Goal: Information Seeking & Learning: Learn about a topic

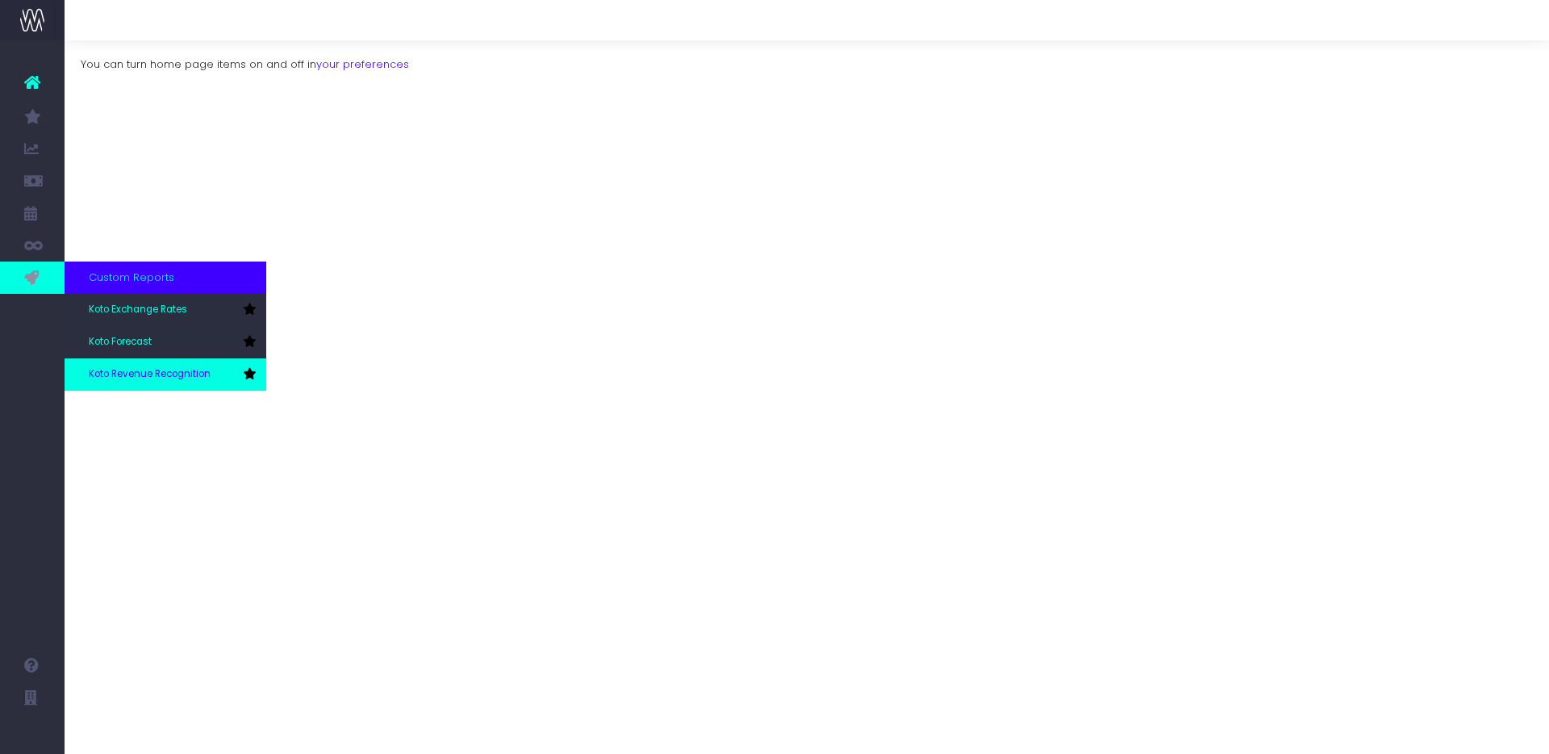
click at [148, 374] on span "Koto Revenue Recognition" at bounding box center [150, 374] width 122 height 15
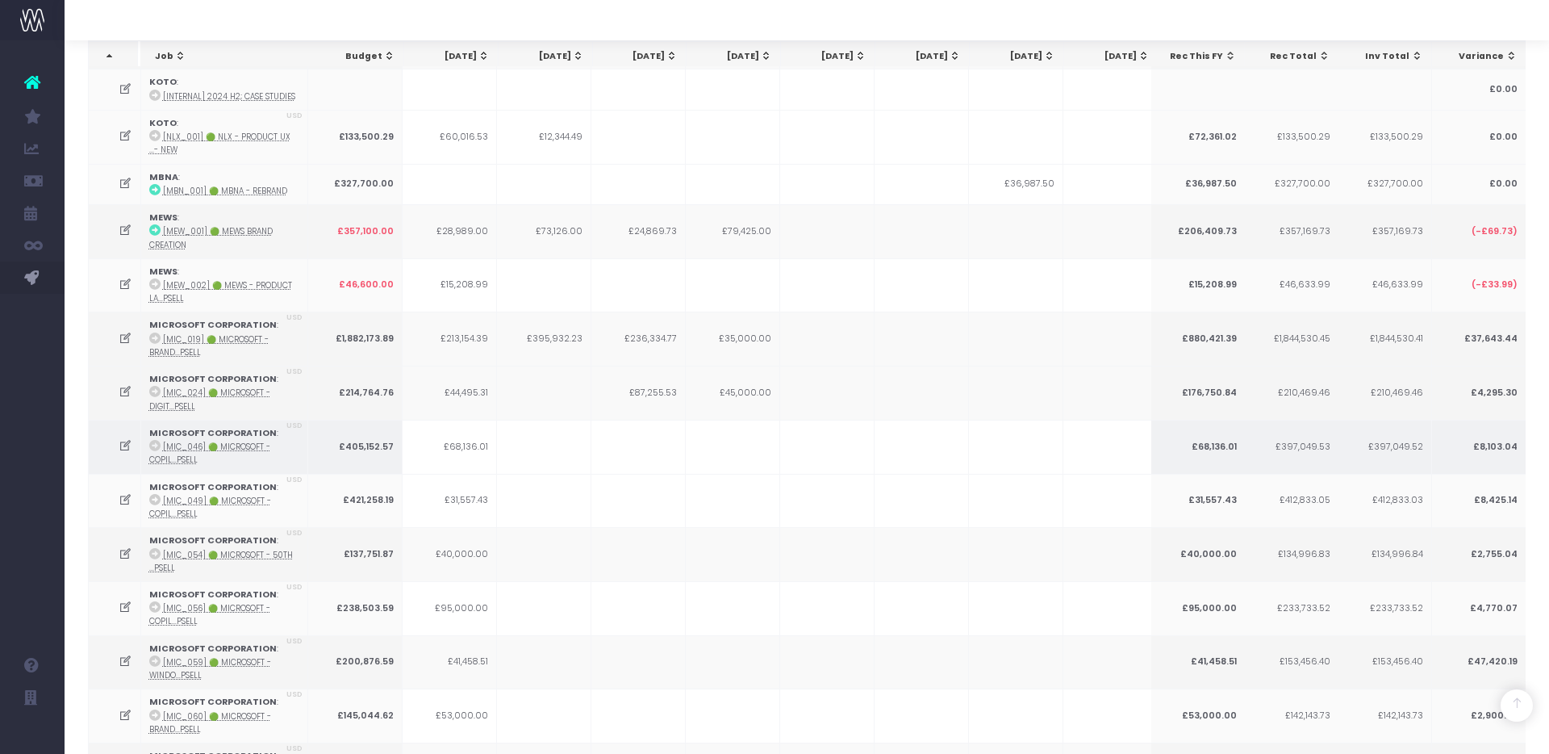
scroll to position [1476, 0]
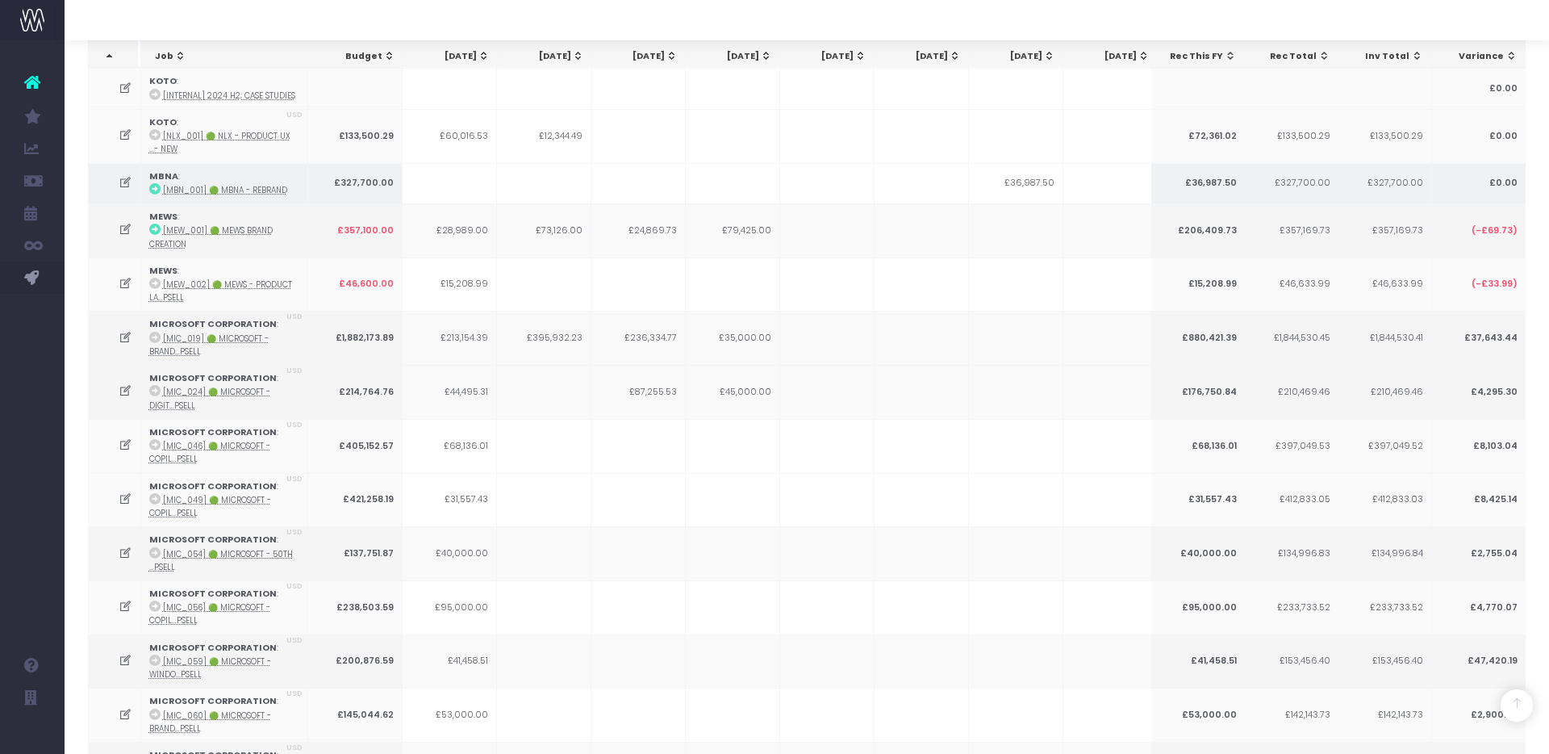
click at [123, 176] on icon at bounding box center [126, 183] width 14 height 14
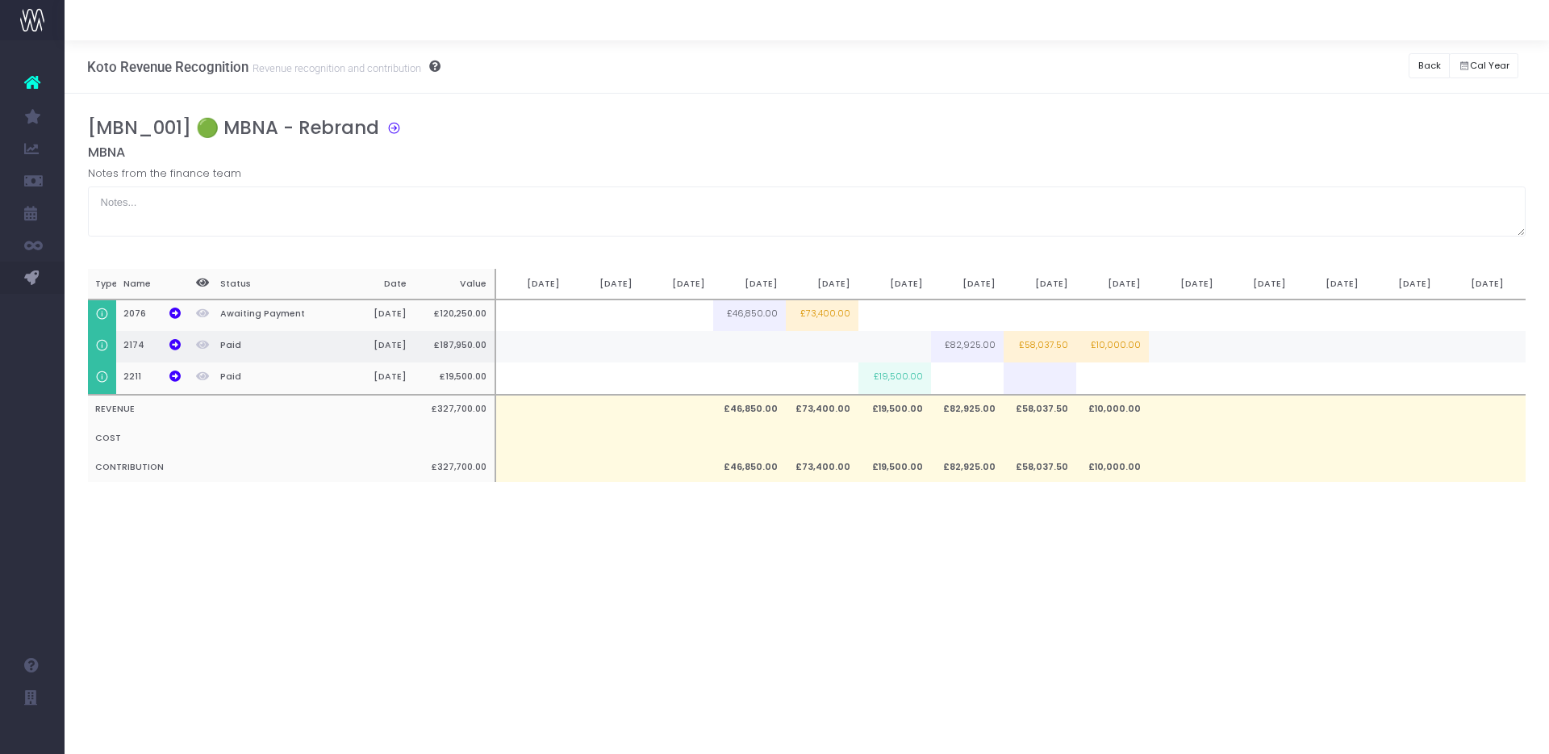
scroll to position [0, 203]
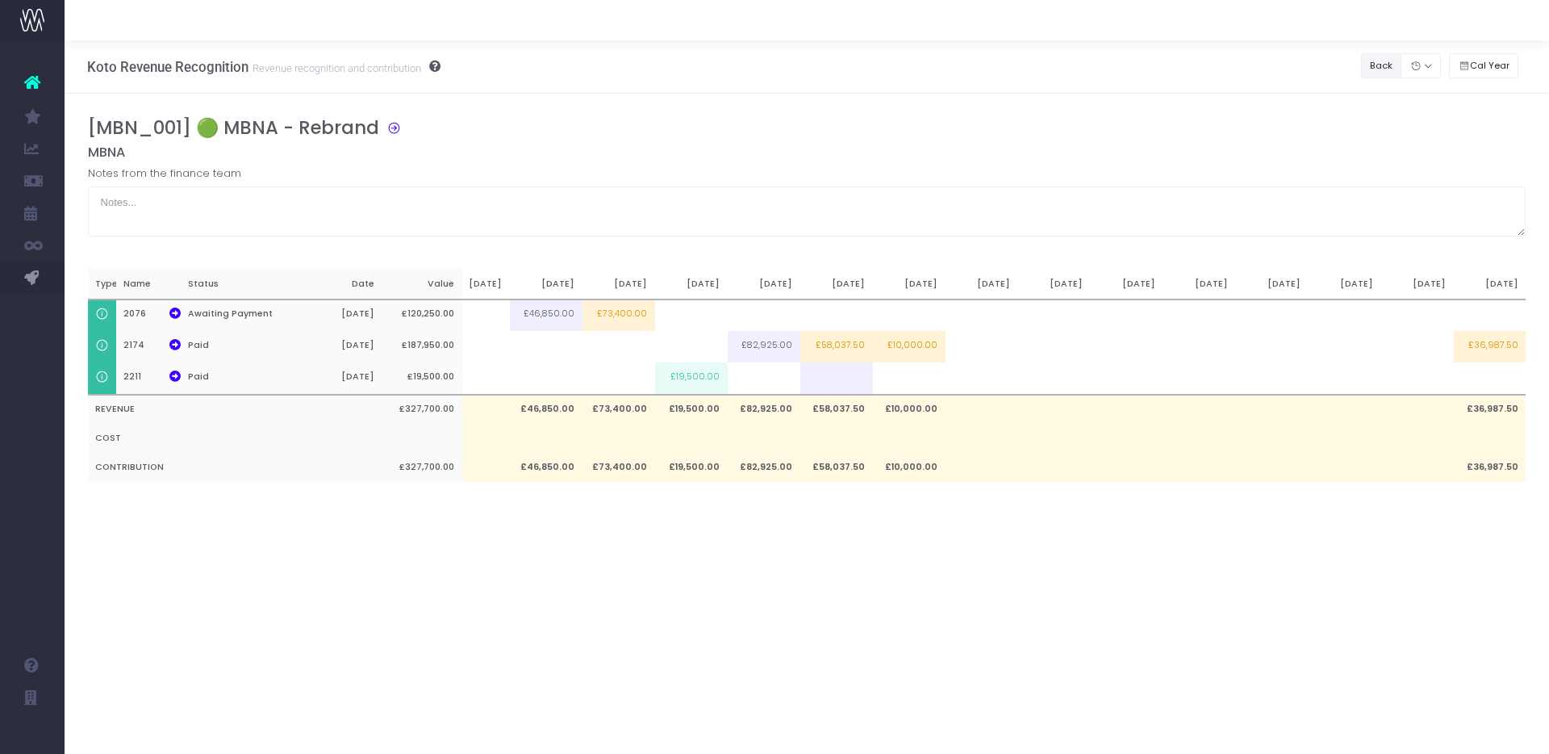
click at [1382, 58] on button "Back" at bounding box center [1381, 65] width 41 height 25
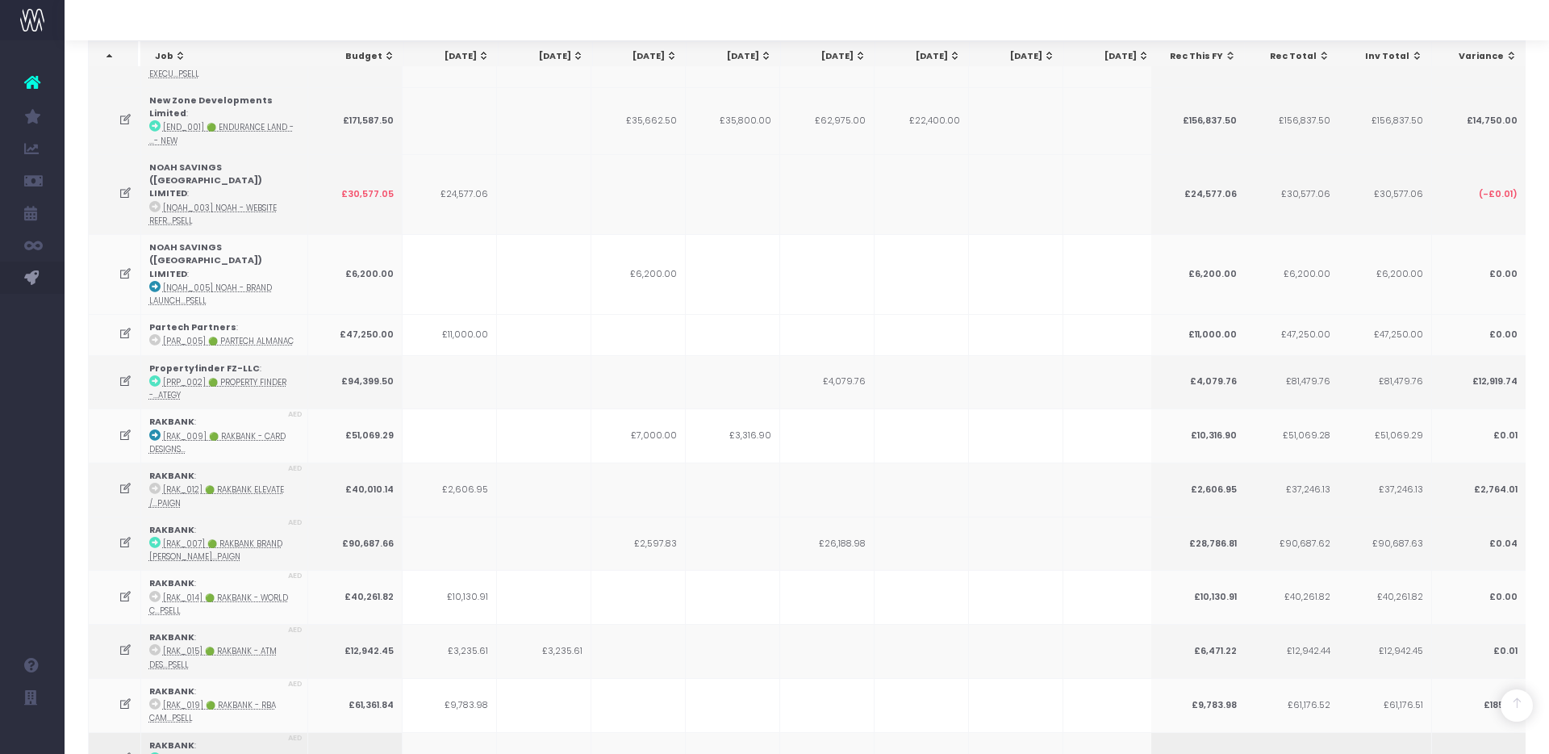
scroll to position [2849, 0]
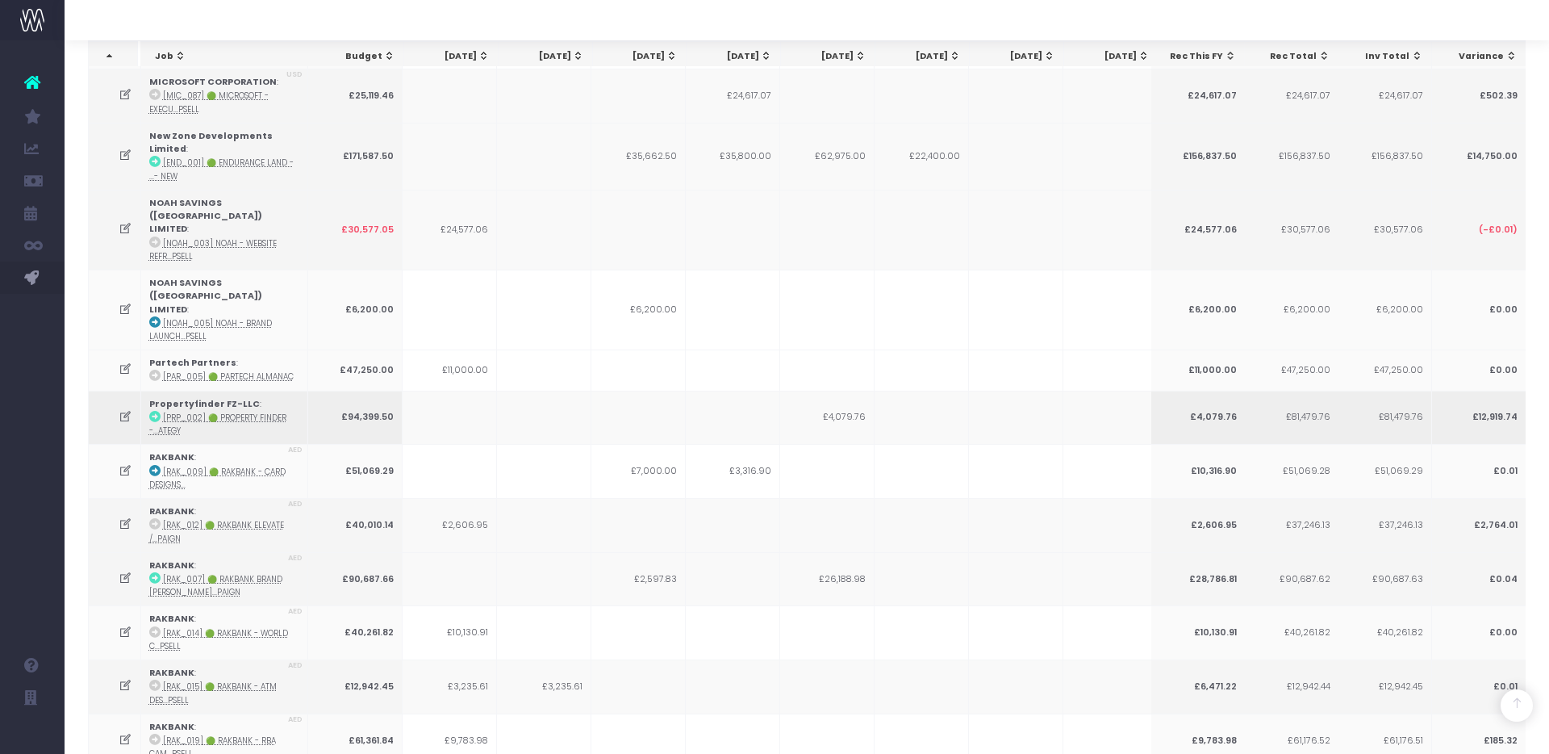
click at [123, 410] on icon at bounding box center [126, 417] width 14 height 14
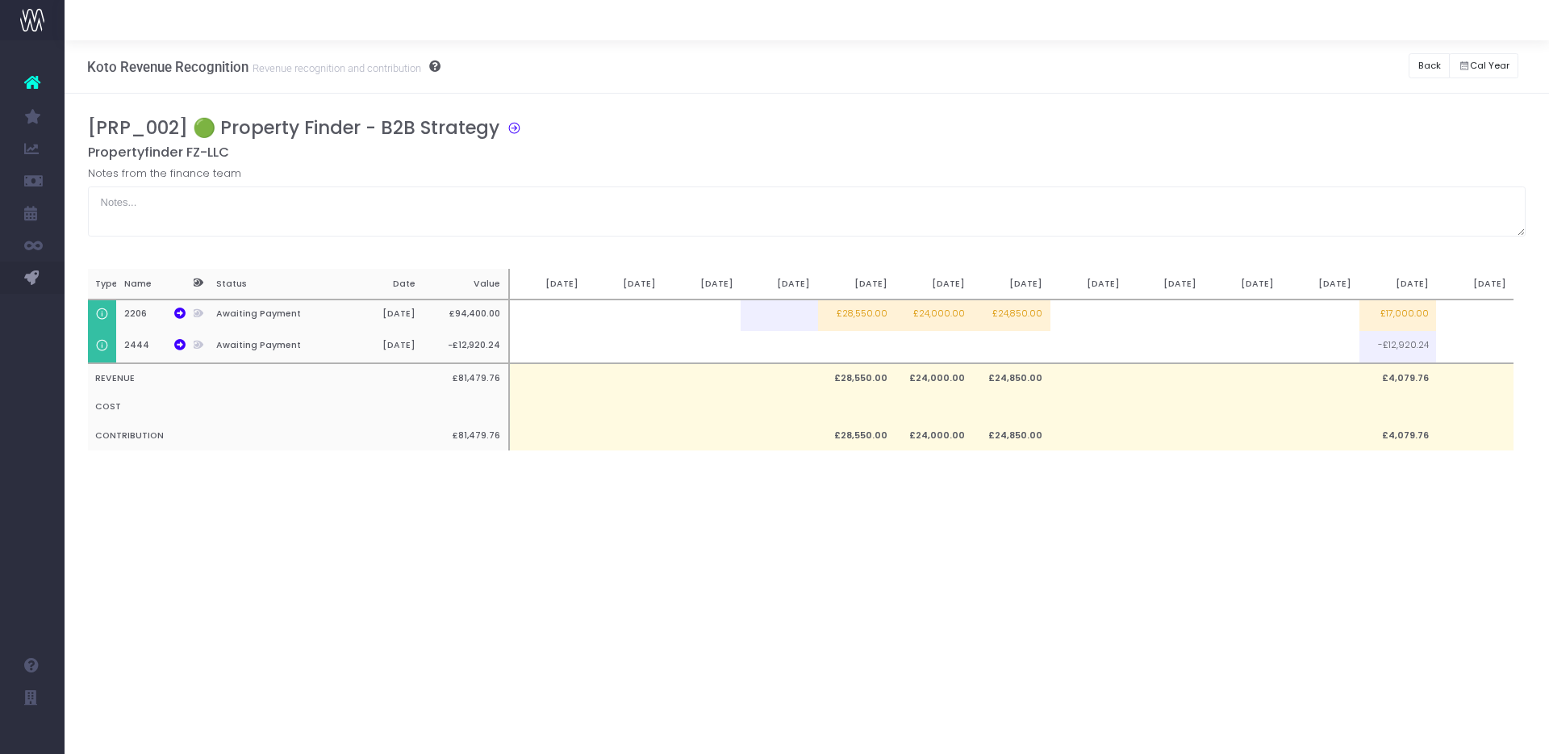
scroll to position [0, 12]
click at [1428, 62] on button "Back" at bounding box center [1429, 65] width 41 height 25
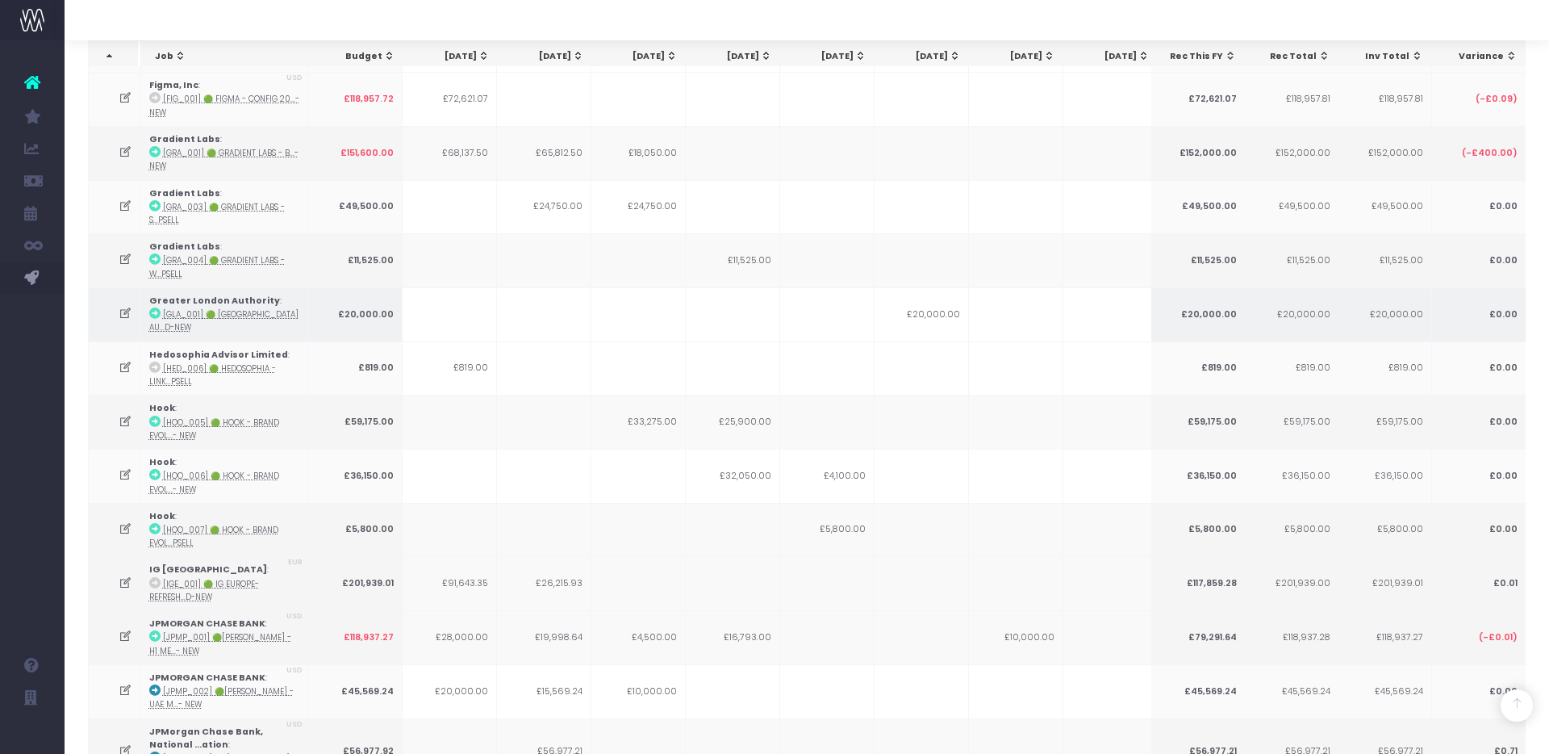
scroll to position [412, 0]
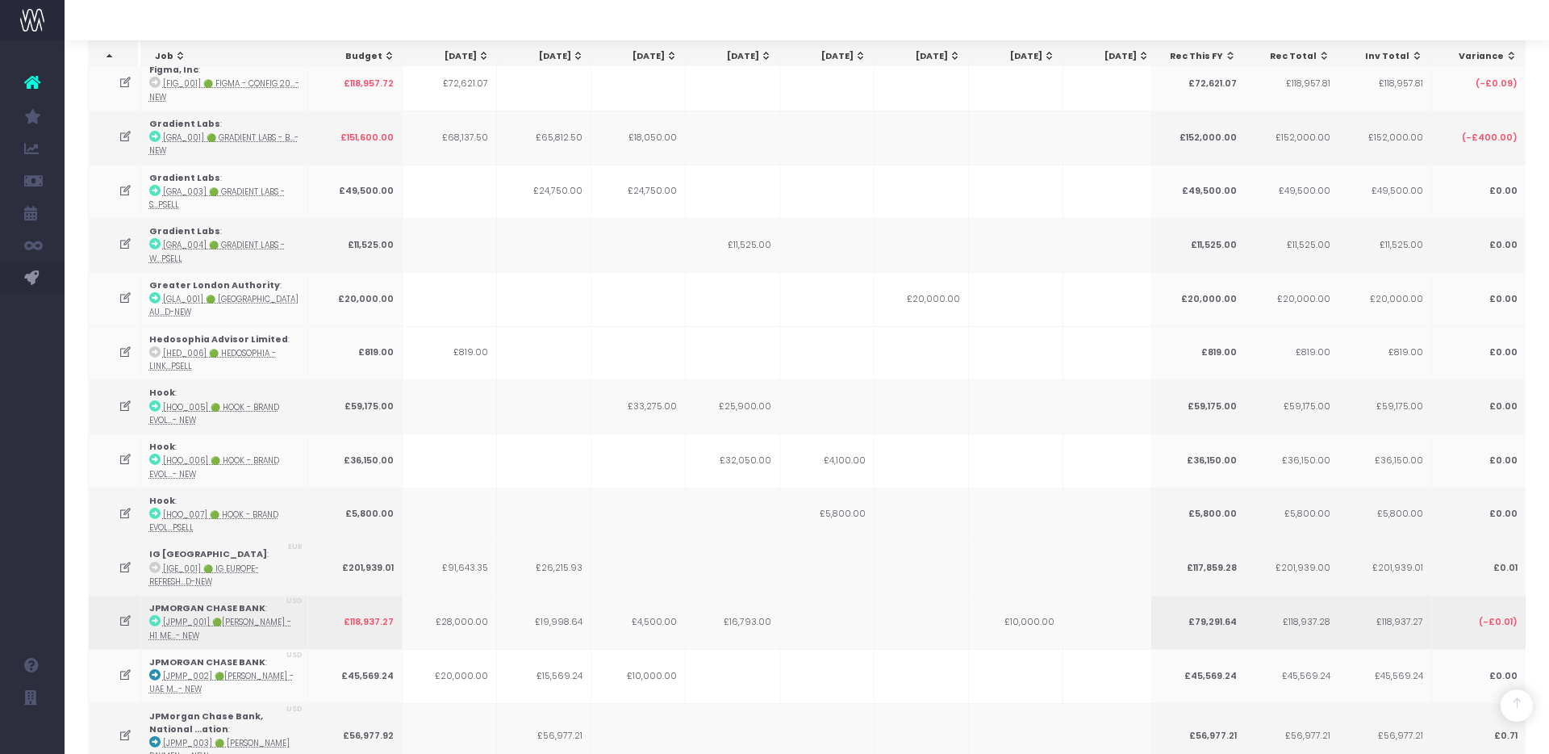
click at [128, 614] on icon at bounding box center [126, 621] width 14 height 14
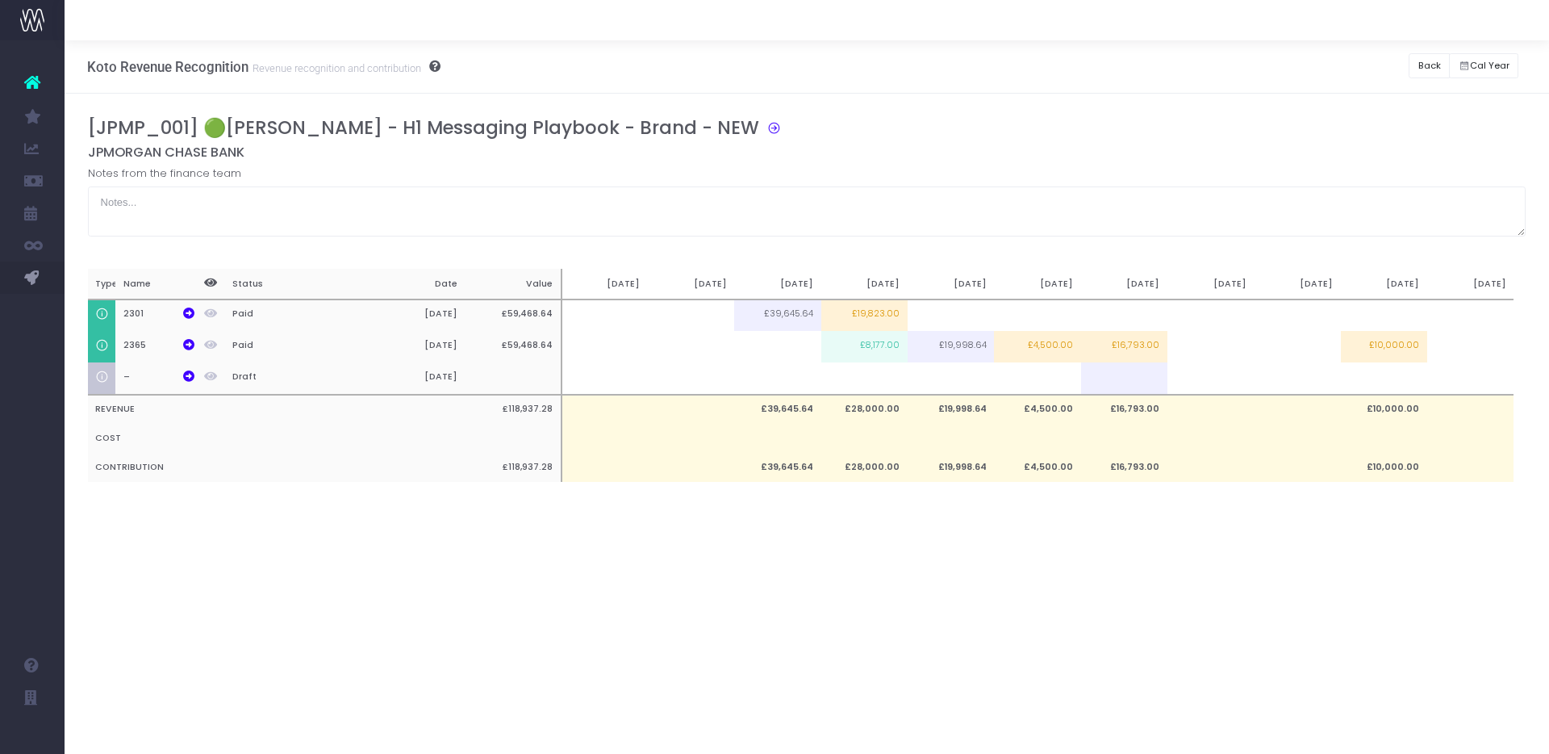
scroll to position [0, 0]
click at [1420, 73] on button "Back" at bounding box center [1429, 65] width 41 height 25
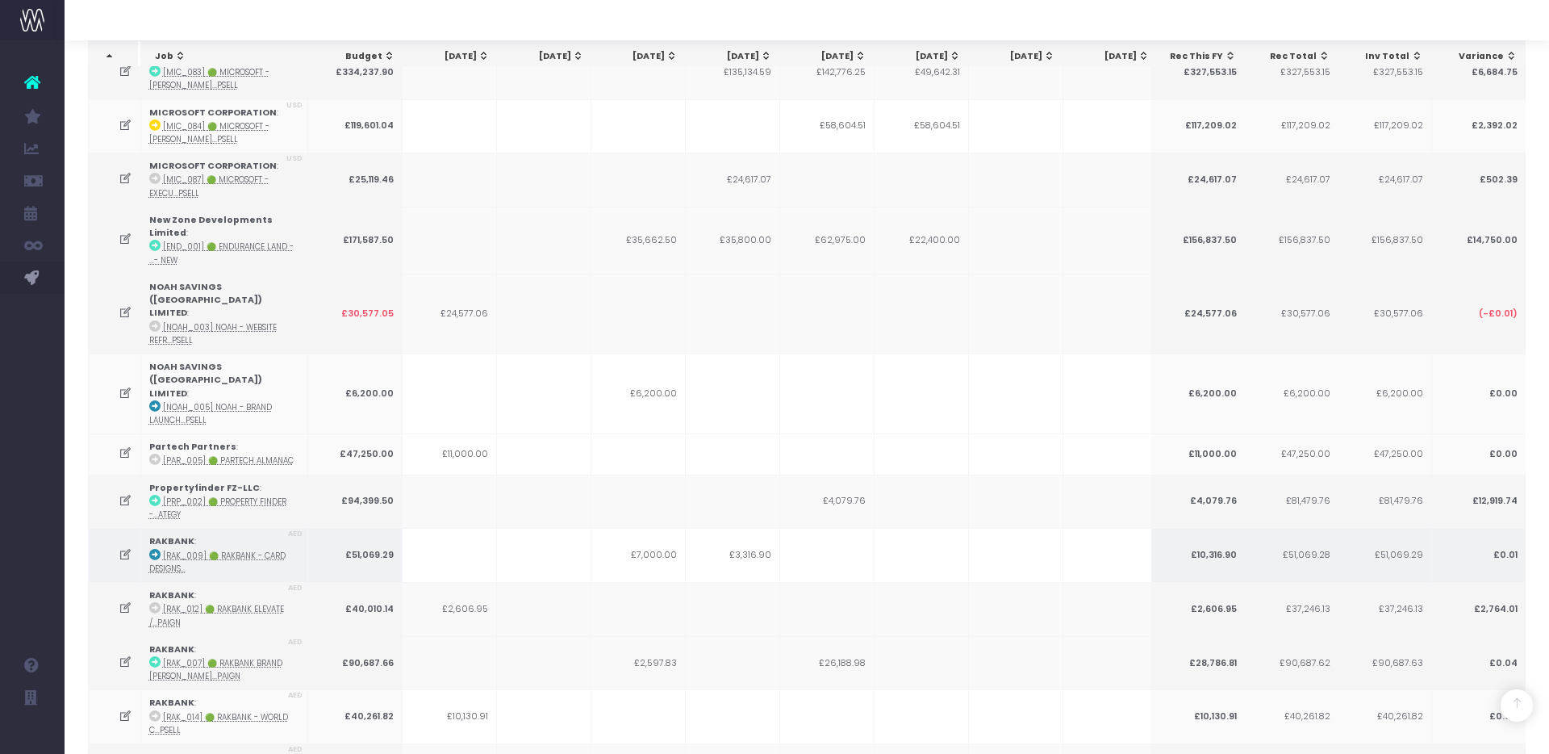
scroll to position [2770, 0]
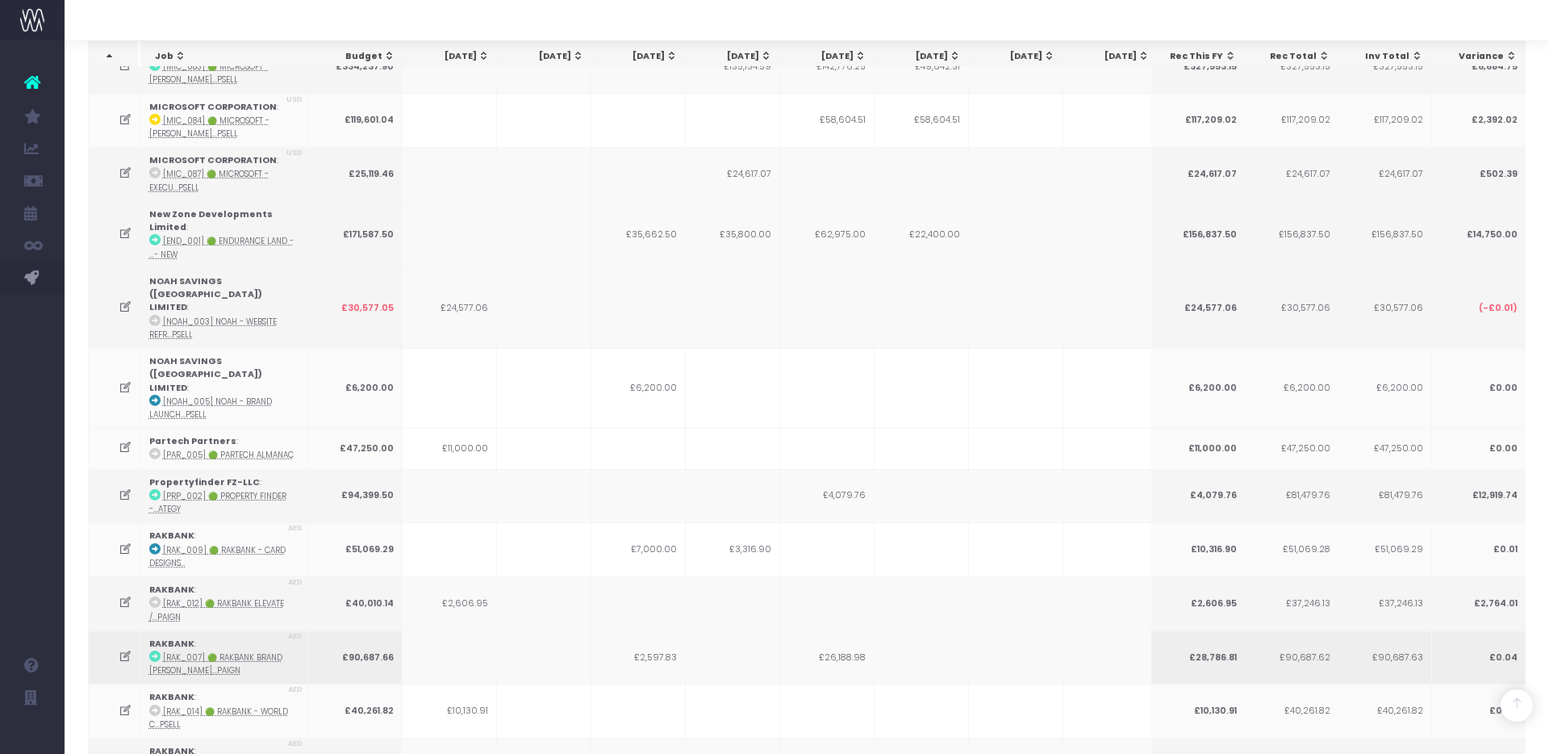
click at [123, 650] on icon at bounding box center [126, 657] width 14 height 14
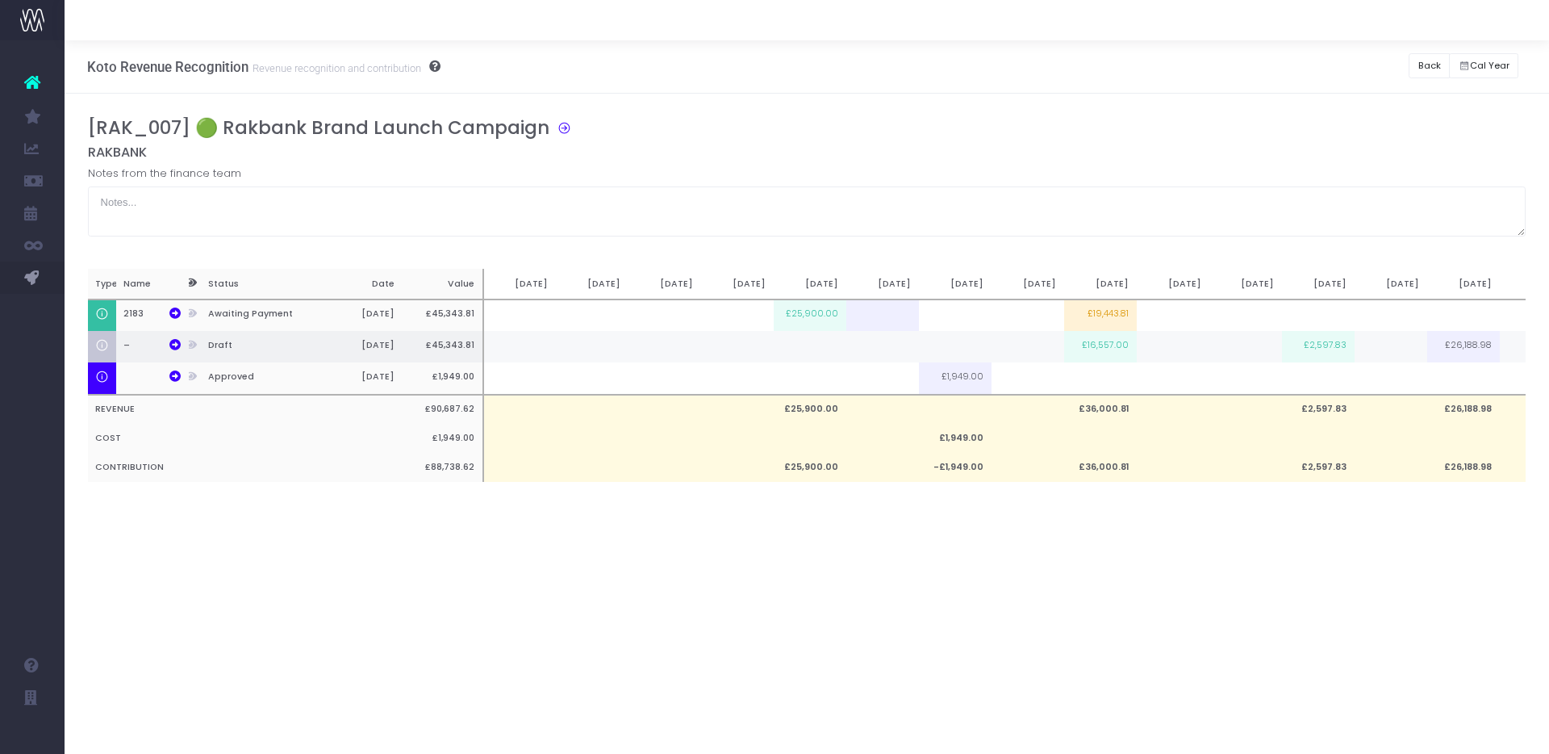
scroll to position [0, 203]
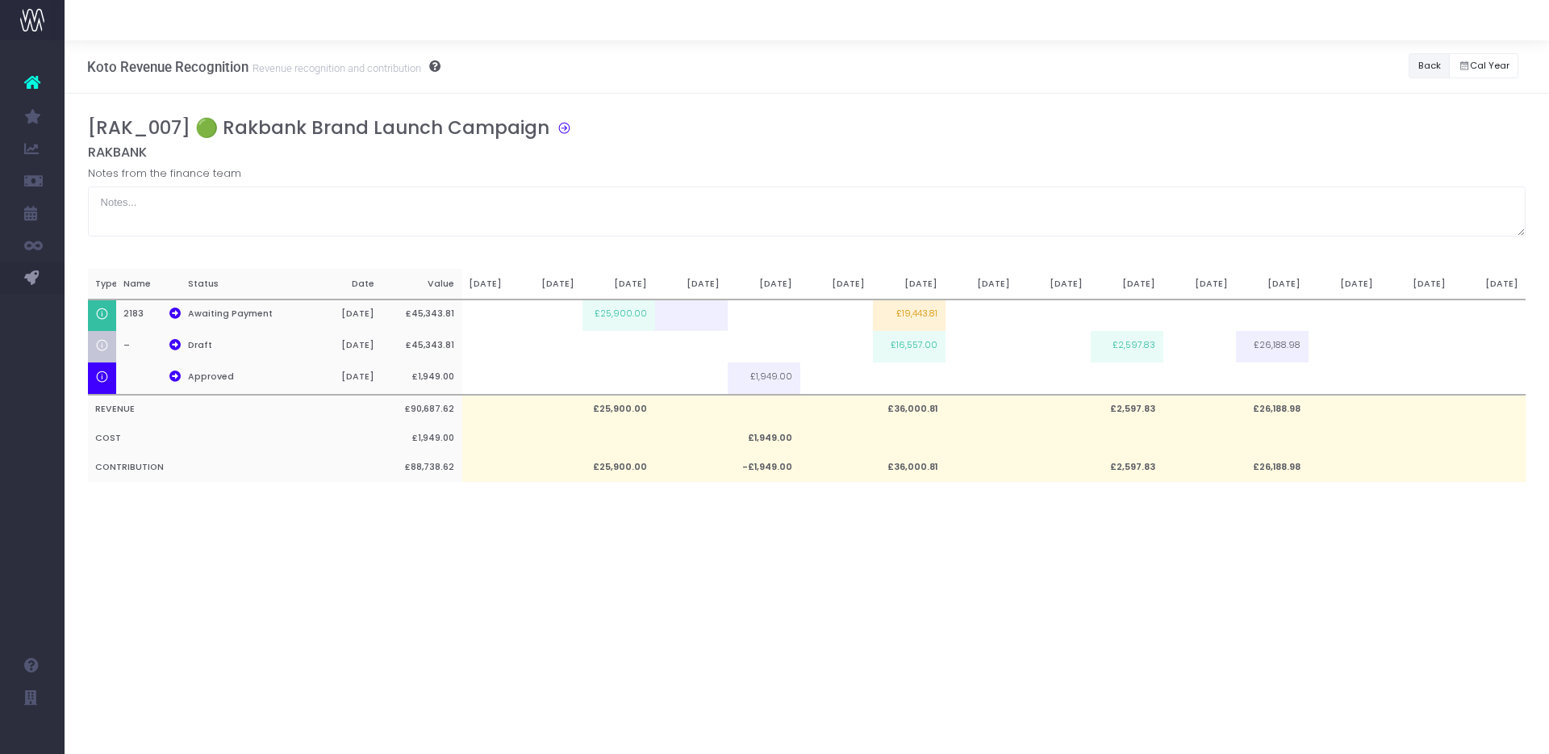
click at [1419, 62] on button "Back" at bounding box center [1429, 65] width 41 height 25
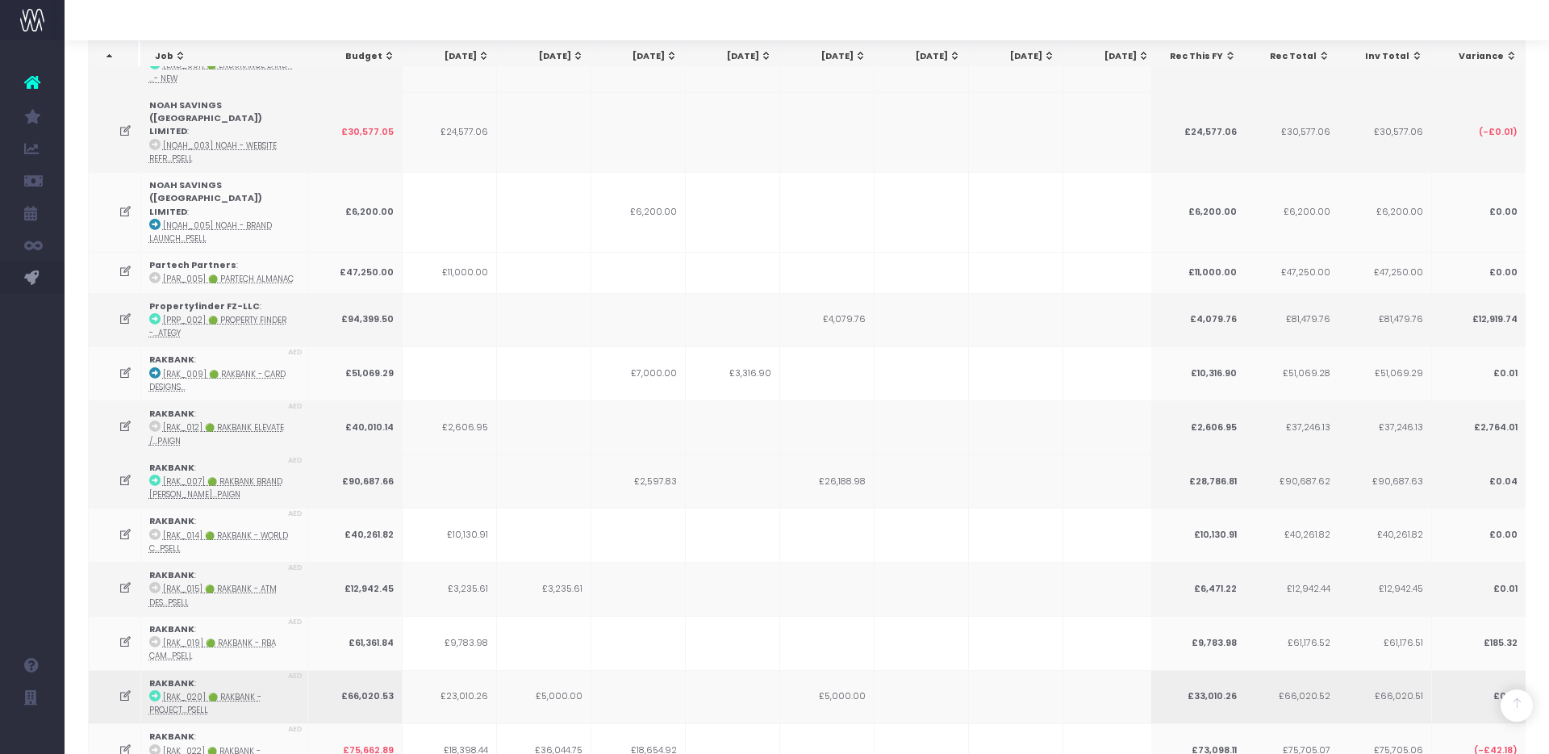
scroll to position [2950, 0]
click at [120, 685] on icon at bounding box center [126, 692] width 14 height 14
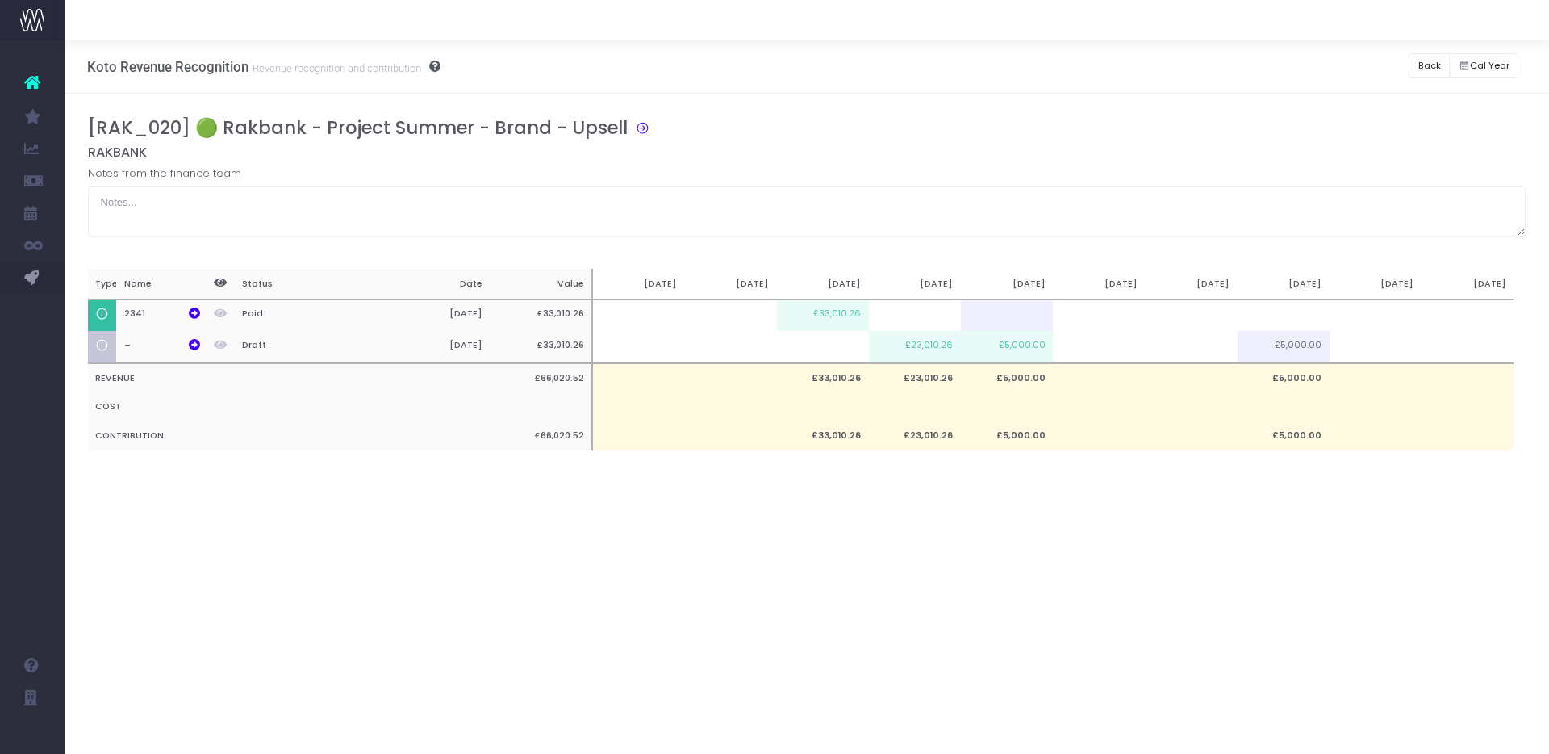
scroll to position [0, 12]
click at [1437, 71] on button "Back" at bounding box center [1429, 65] width 41 height 25
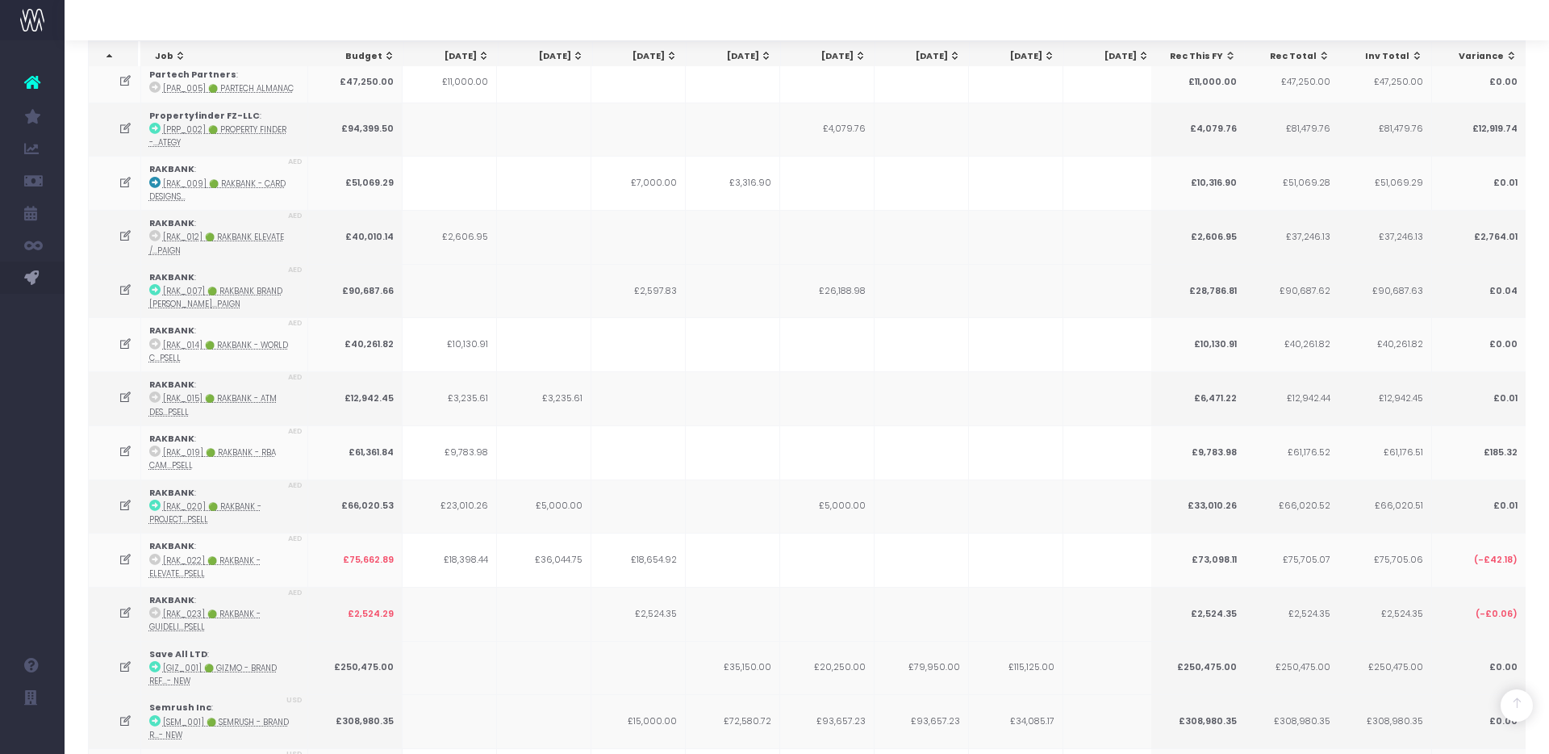
scroll to position [3139, 0]
click at [125, 604] on icon at bounding box center [126, 611] width 14 height 14
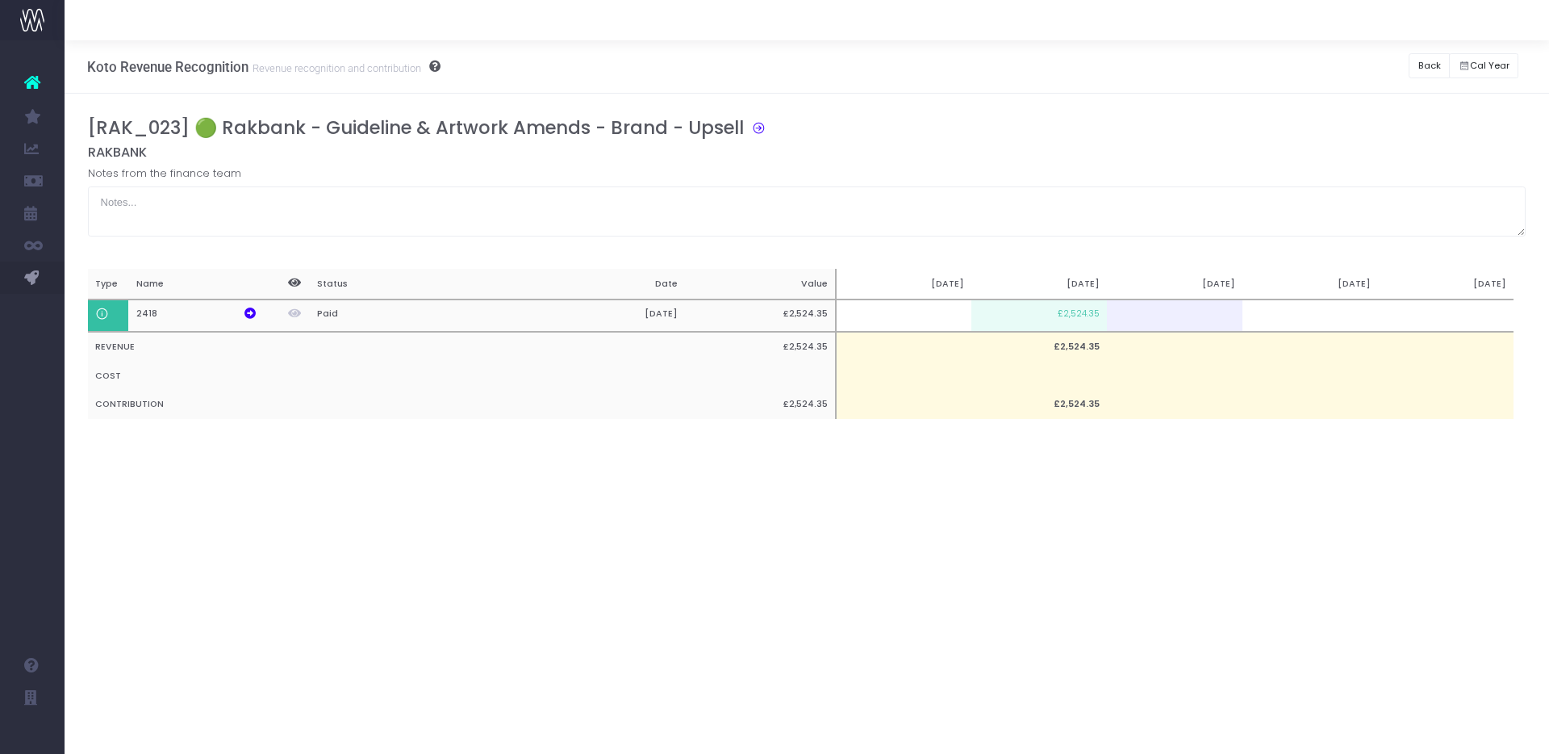
scroll to position [0, 0]
click at [1420, 61] on button "Back" at bounding box center [1429, 65] width 41 height 25
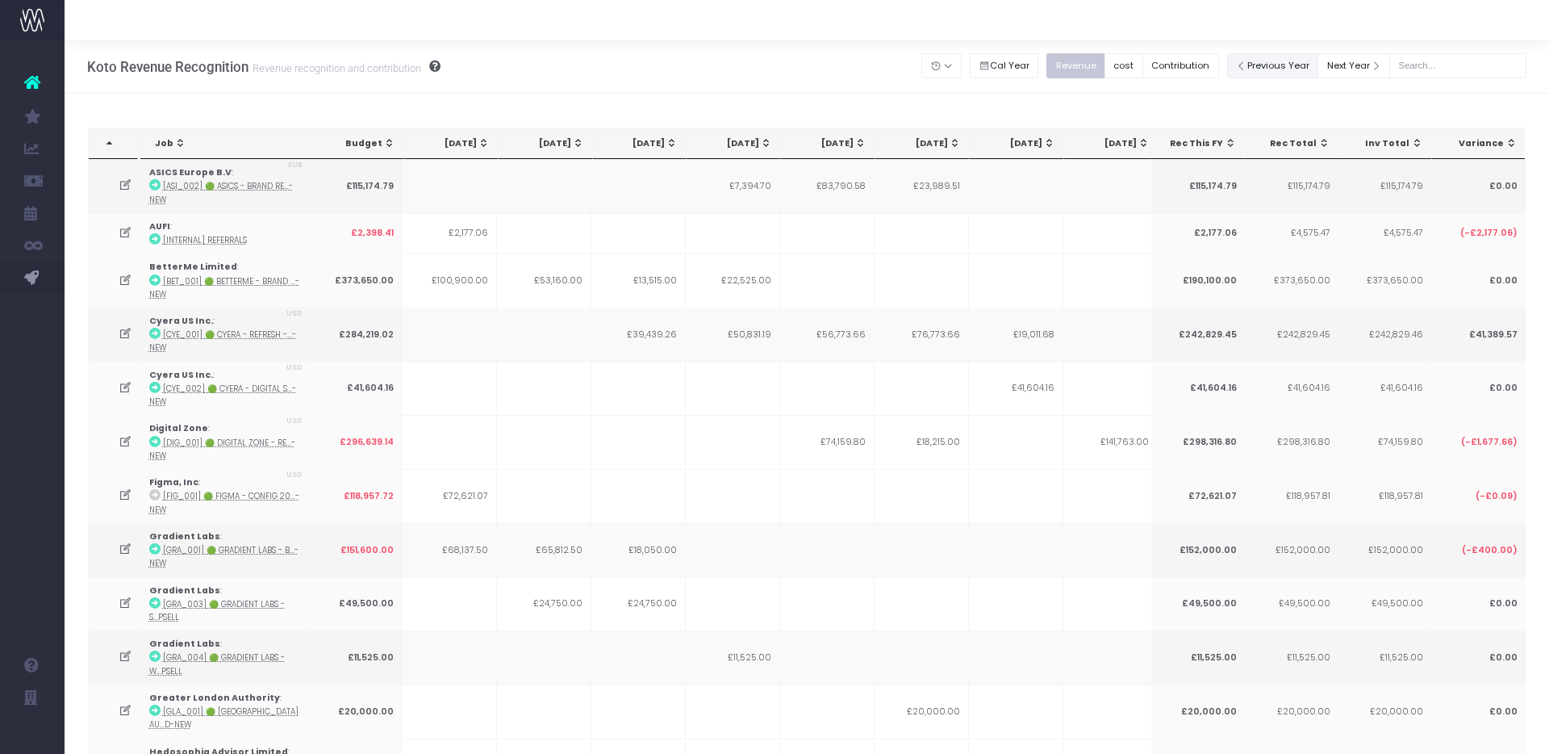
click at [1287, 68] on button "Previous Year" at bounding box center [1273, 65] width 92 height 25
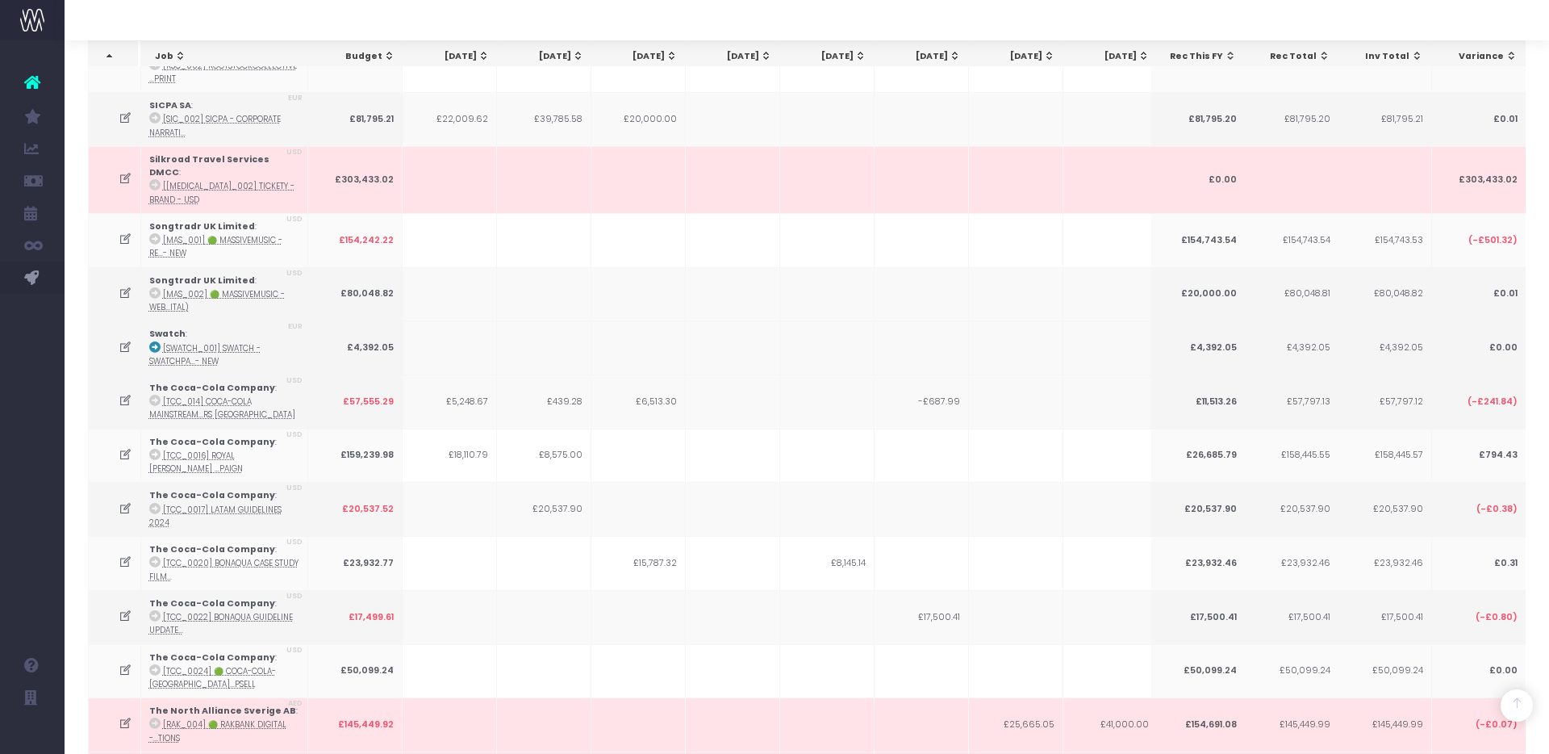
scroll to position [6036, 0]
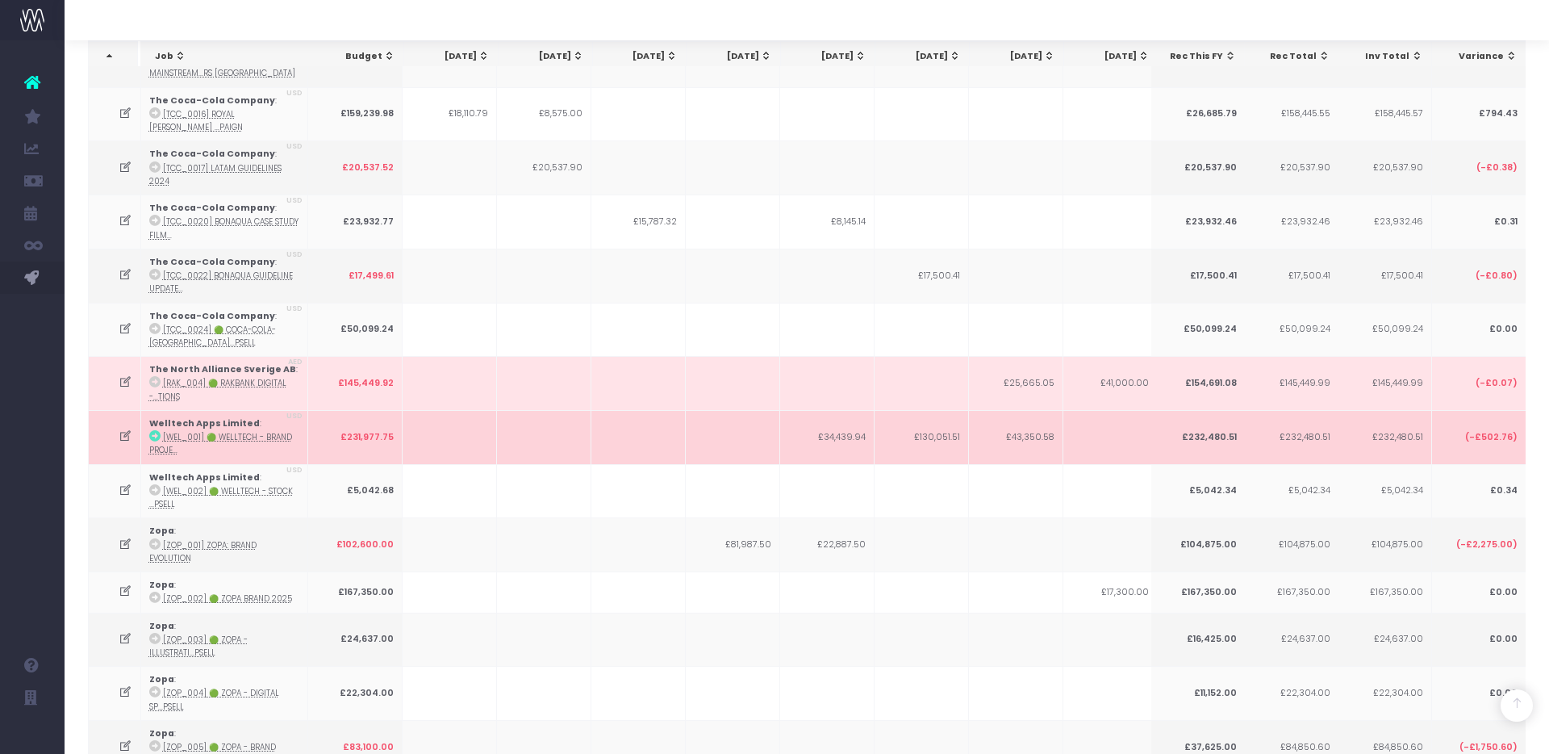
click at [124, 429] on icon at bounding box center [126, 436] width 14 height 14
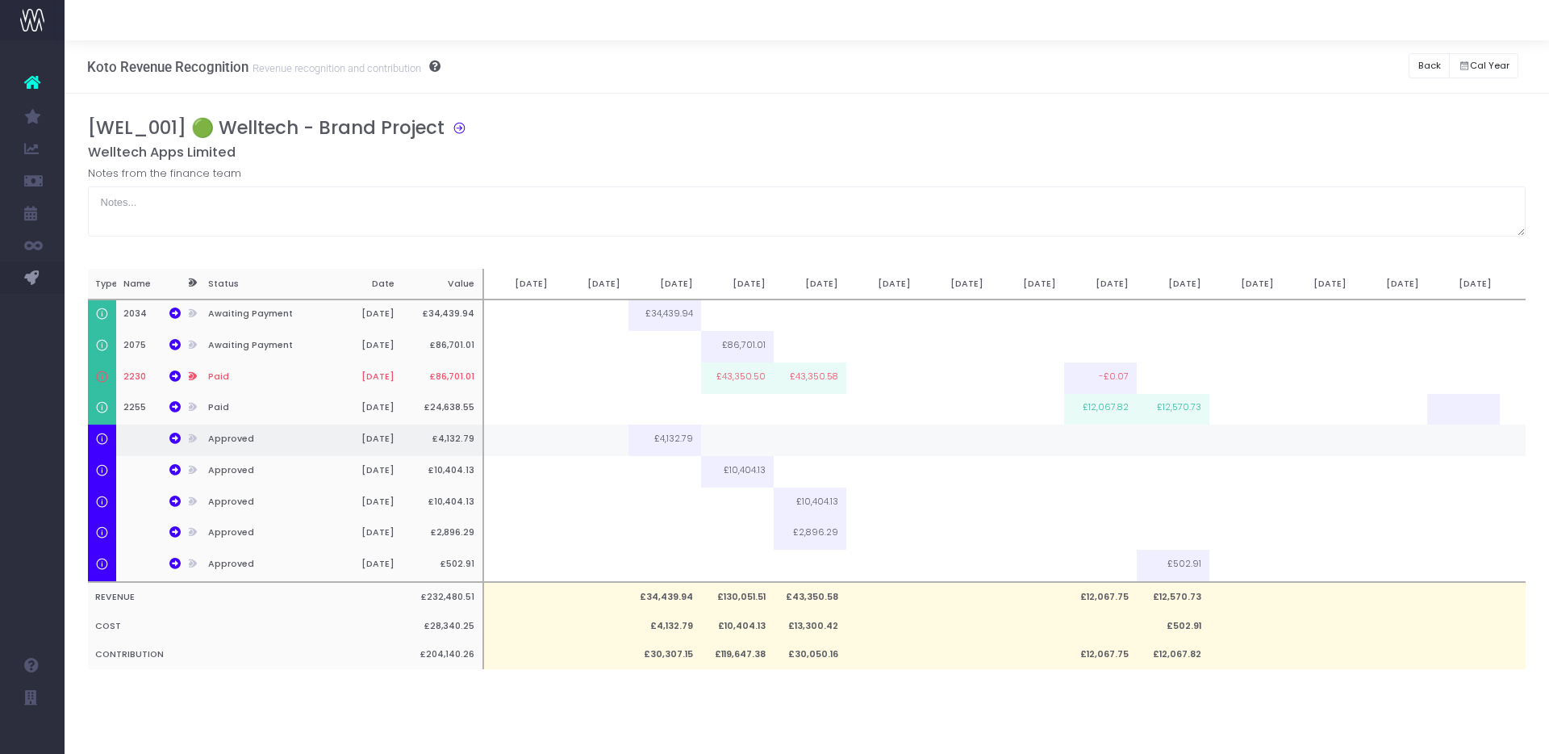
scroll to position [0, 131]
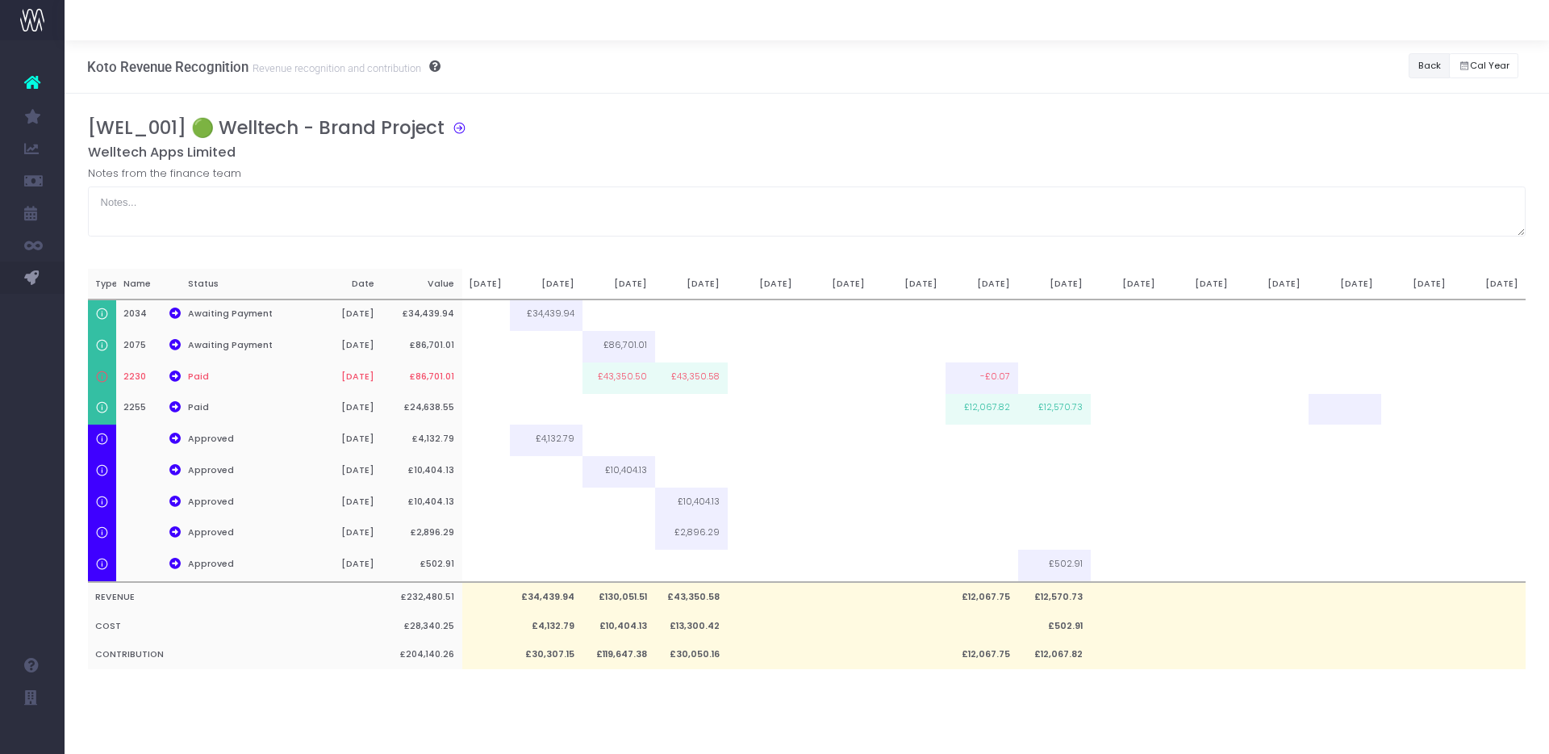
click at [1421, 65] on button "Back" at bounding box center [1429, 65] width 41 height 25
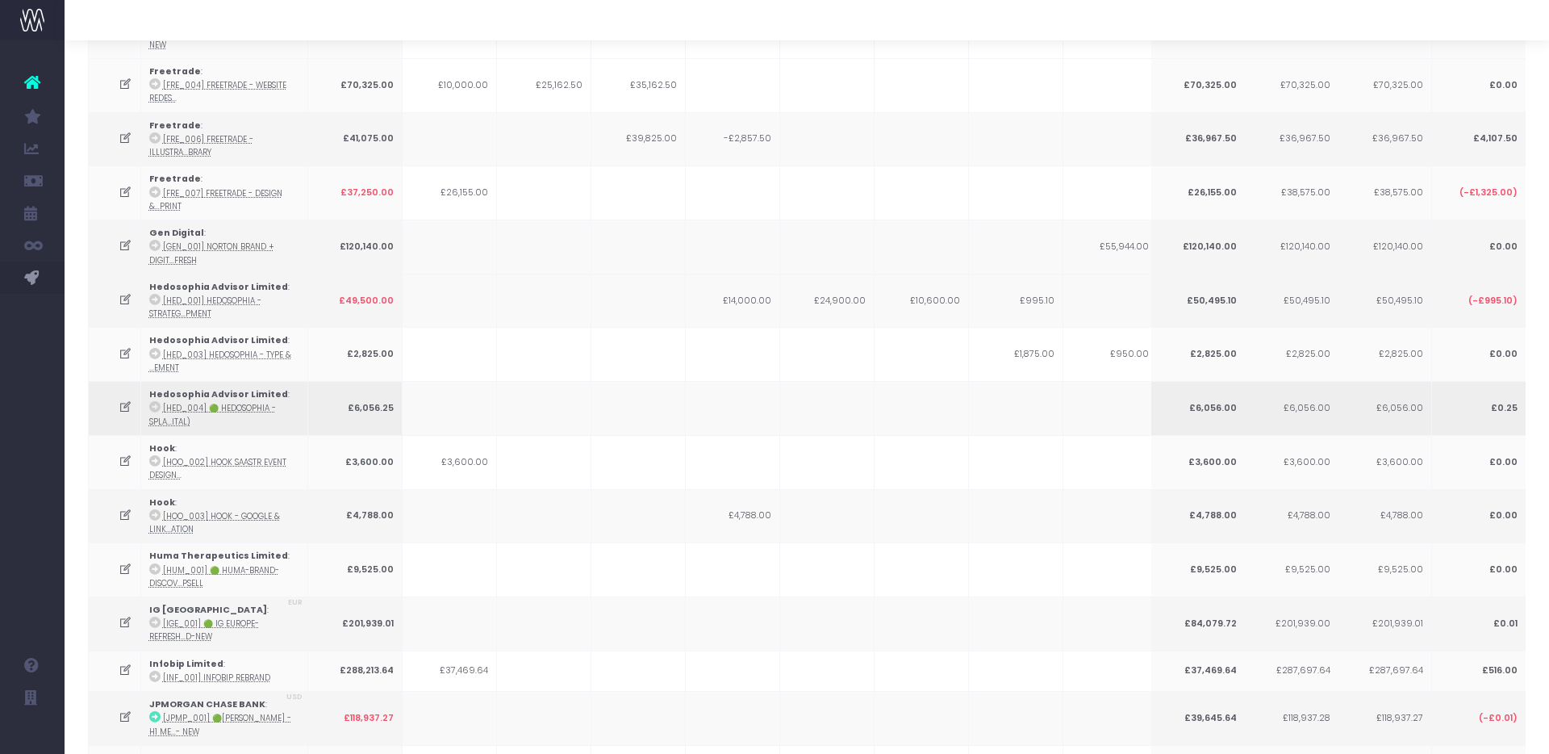
scroll to position [0, 0]
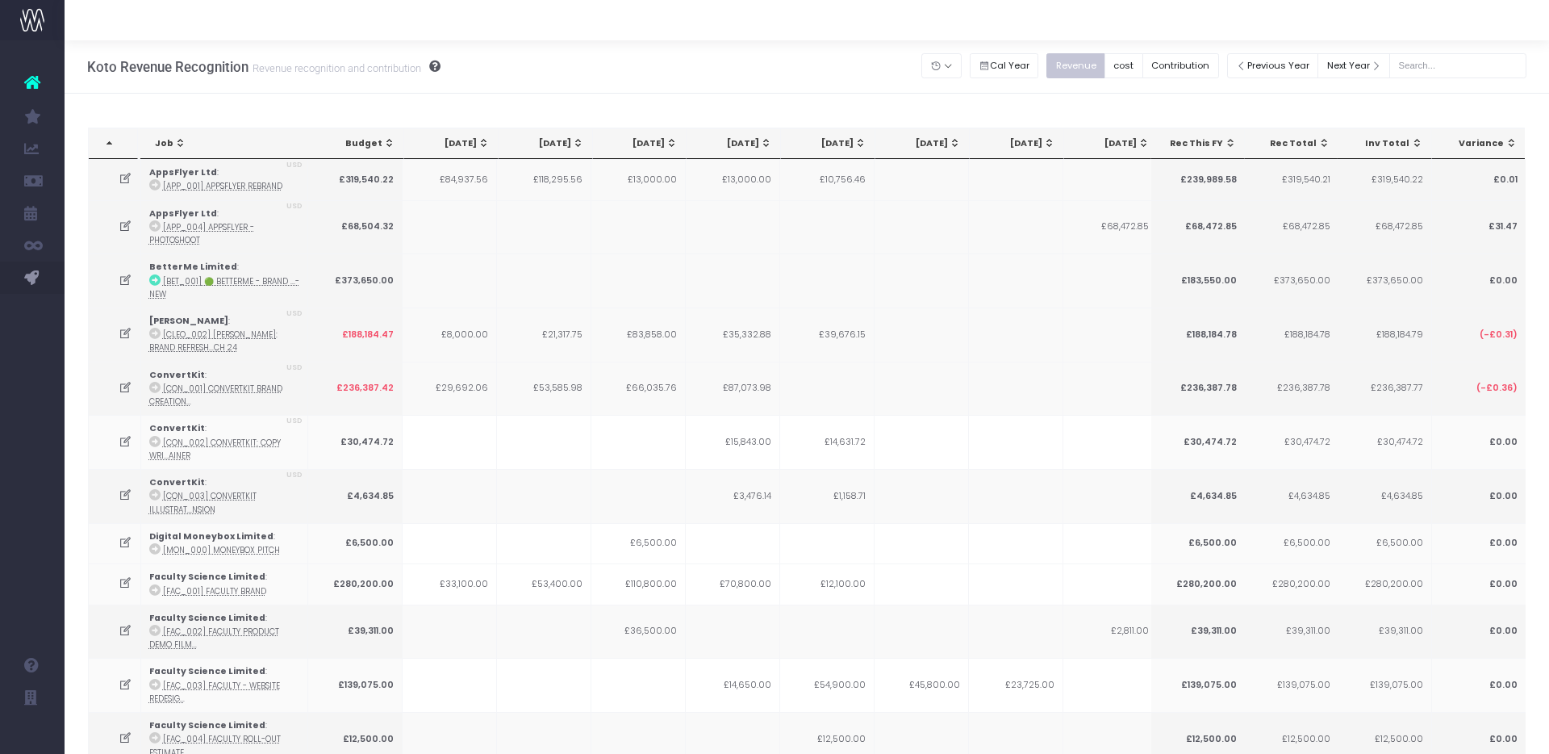
drag, startPoint x: 600, startPoint y: 391, endPoint x: 1165, endPoint y: 96, distance: 637.1
click at [600, 391] on td "£66,035.76" at bounding box center [639, 389] width 94 height 54
click at [1366, 58] on button "Next Year" at bounding box center [1354, 65] width 73 height 25
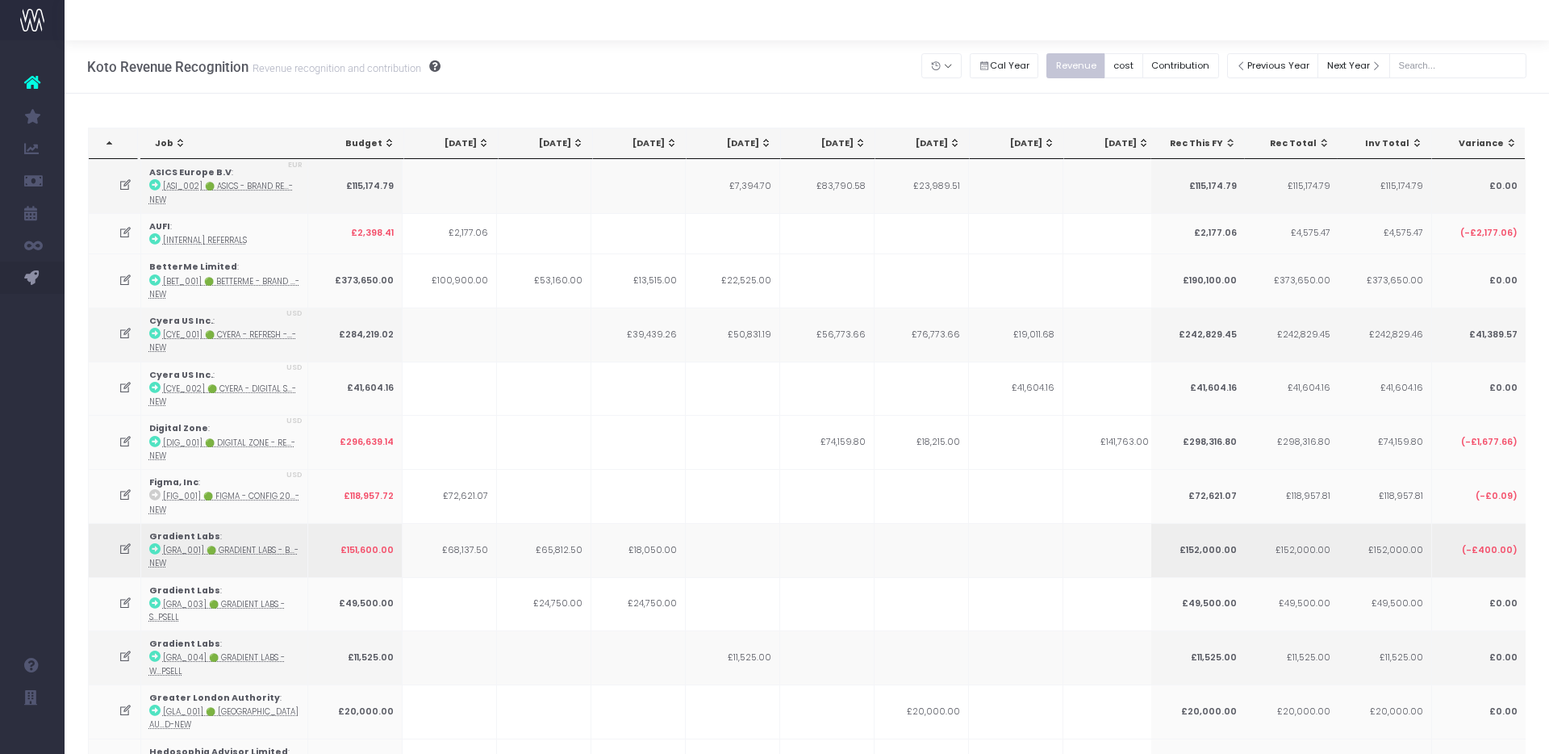
click at [119, 544] on icon at bounding box center [126, 549] width 14 height 14
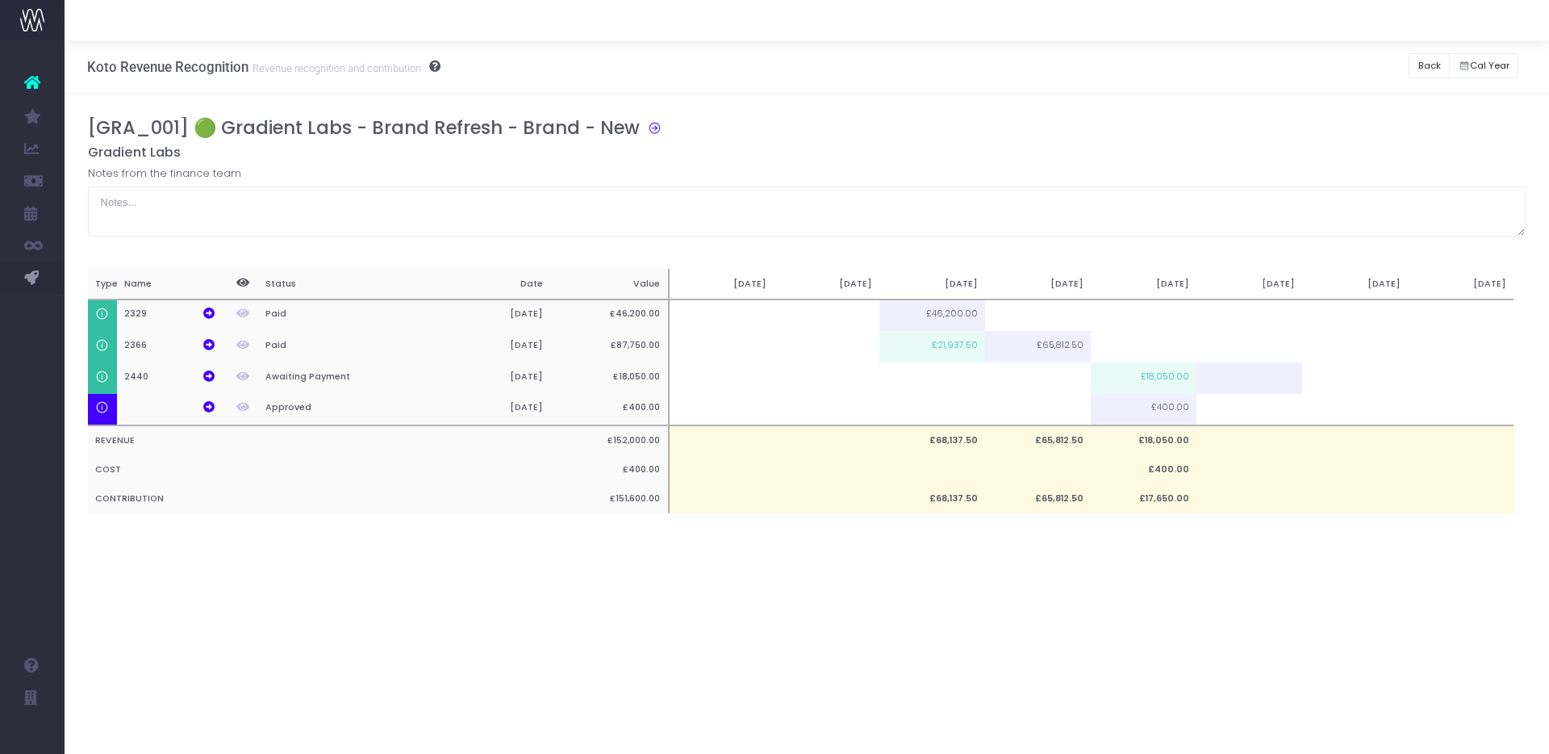
scroll to position [0, 12]
click at [1432, 71] on button "Back" at bounding box center [1429, 65] width 41 height 25
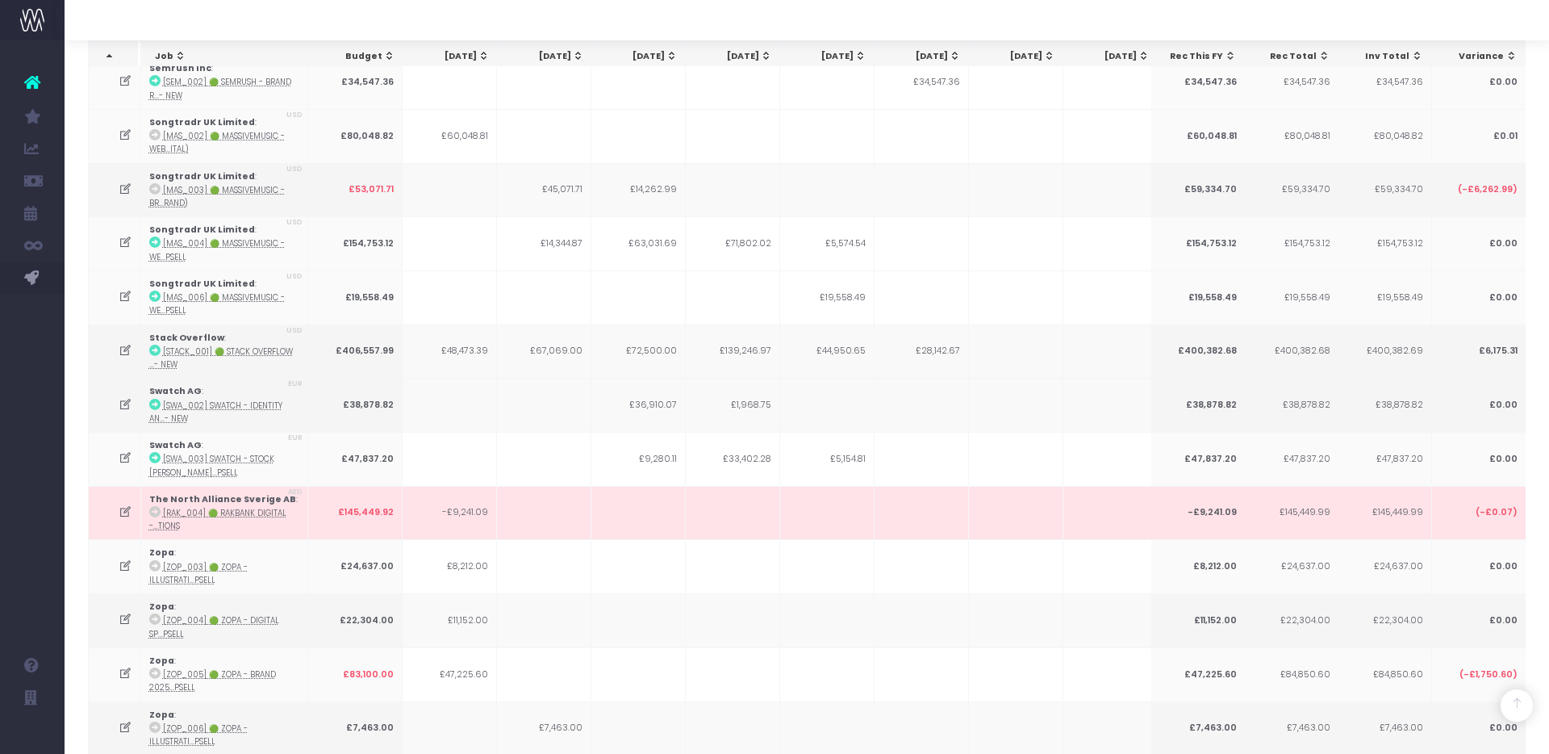
scroll to position [3809, 0]
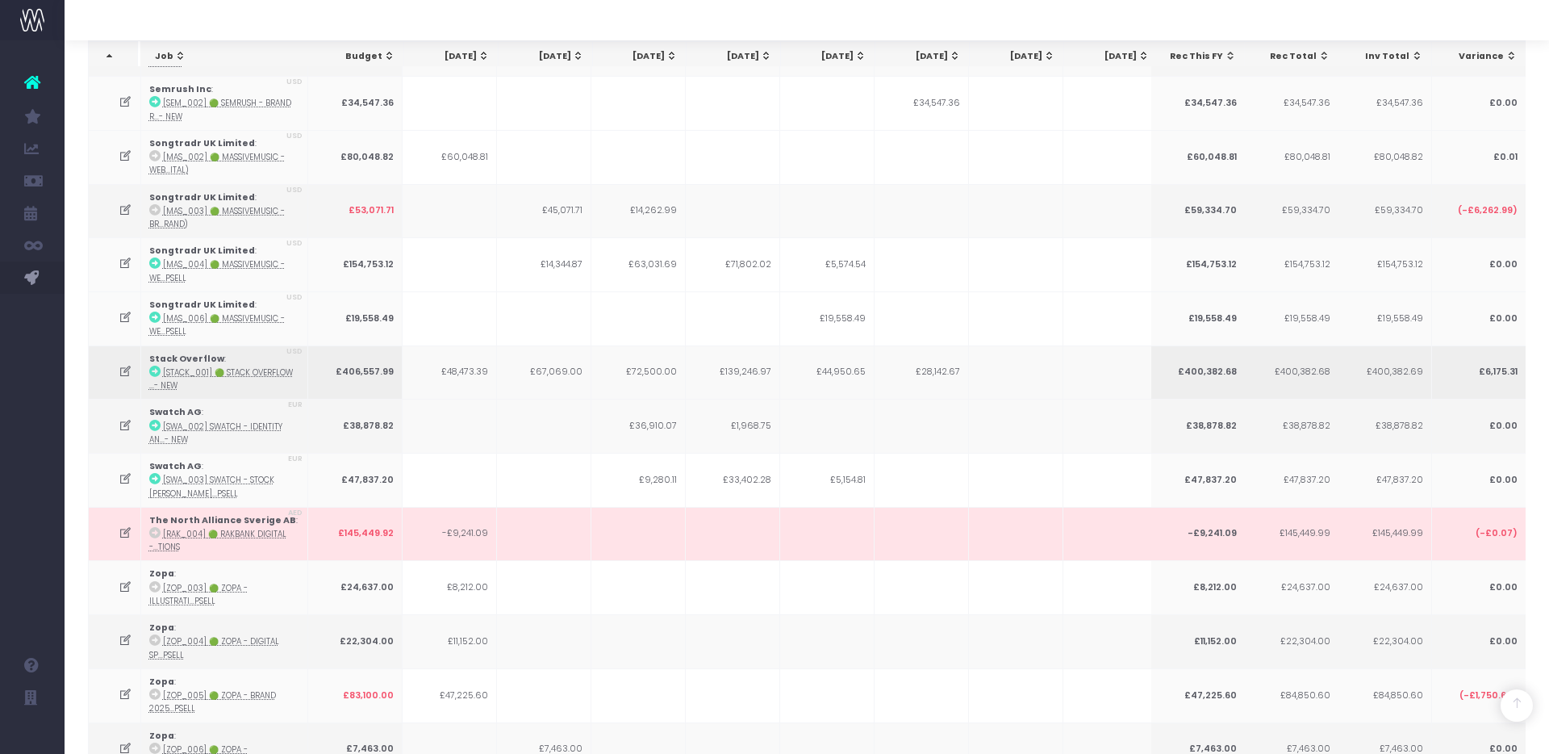
click at [123, 365] on icon at bounding box center [126, 372] width 14 height 14
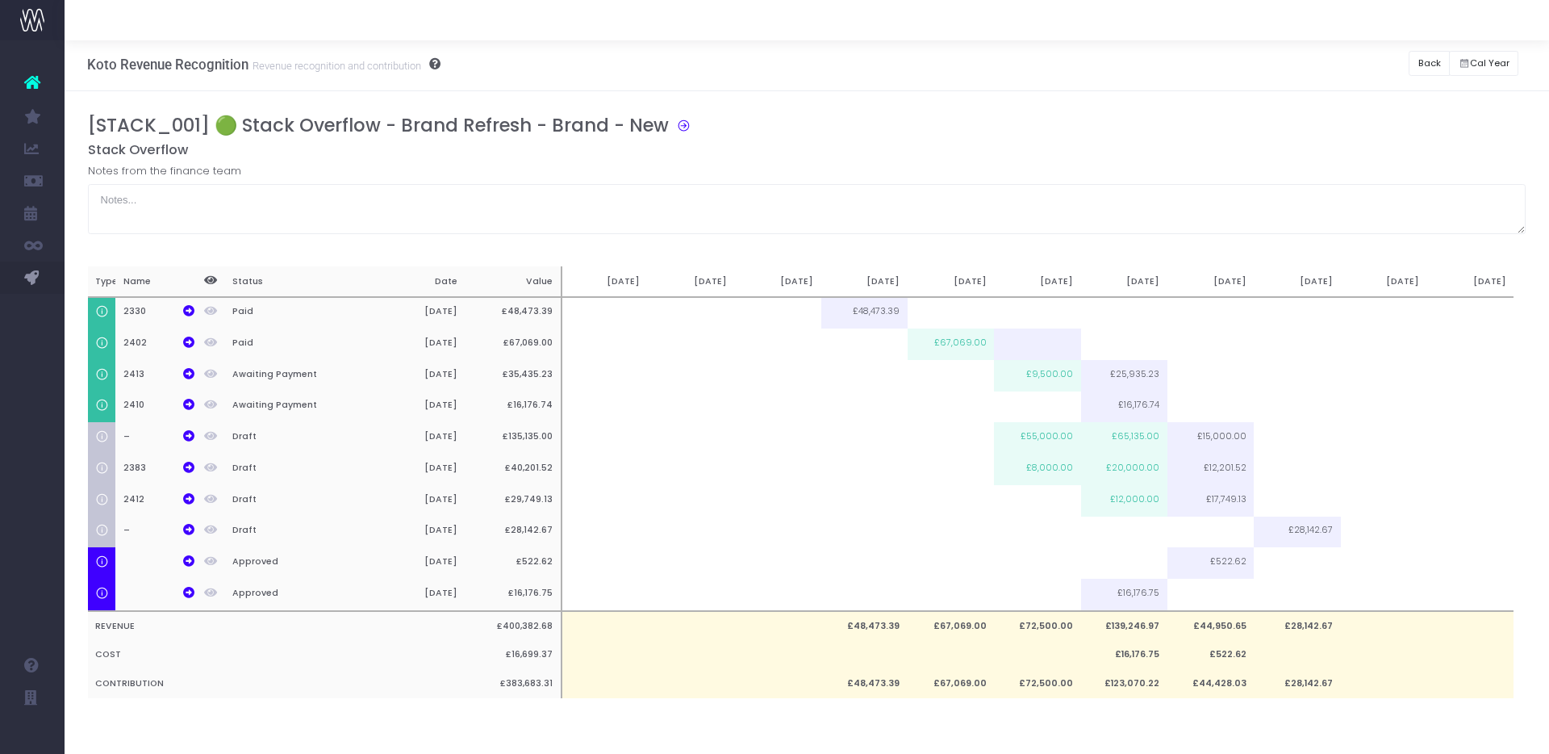
scroll to position [0, 0]
click at [1325, 130] on div "[STACK_001] 🟢 Stack Overflow - Brand Refresh - Brand - New" at bounding box center [813, 130] width 1451 height 27
click at [1421, 62] on button "Back" at bounding box center [1429, 65] width 41 height 25
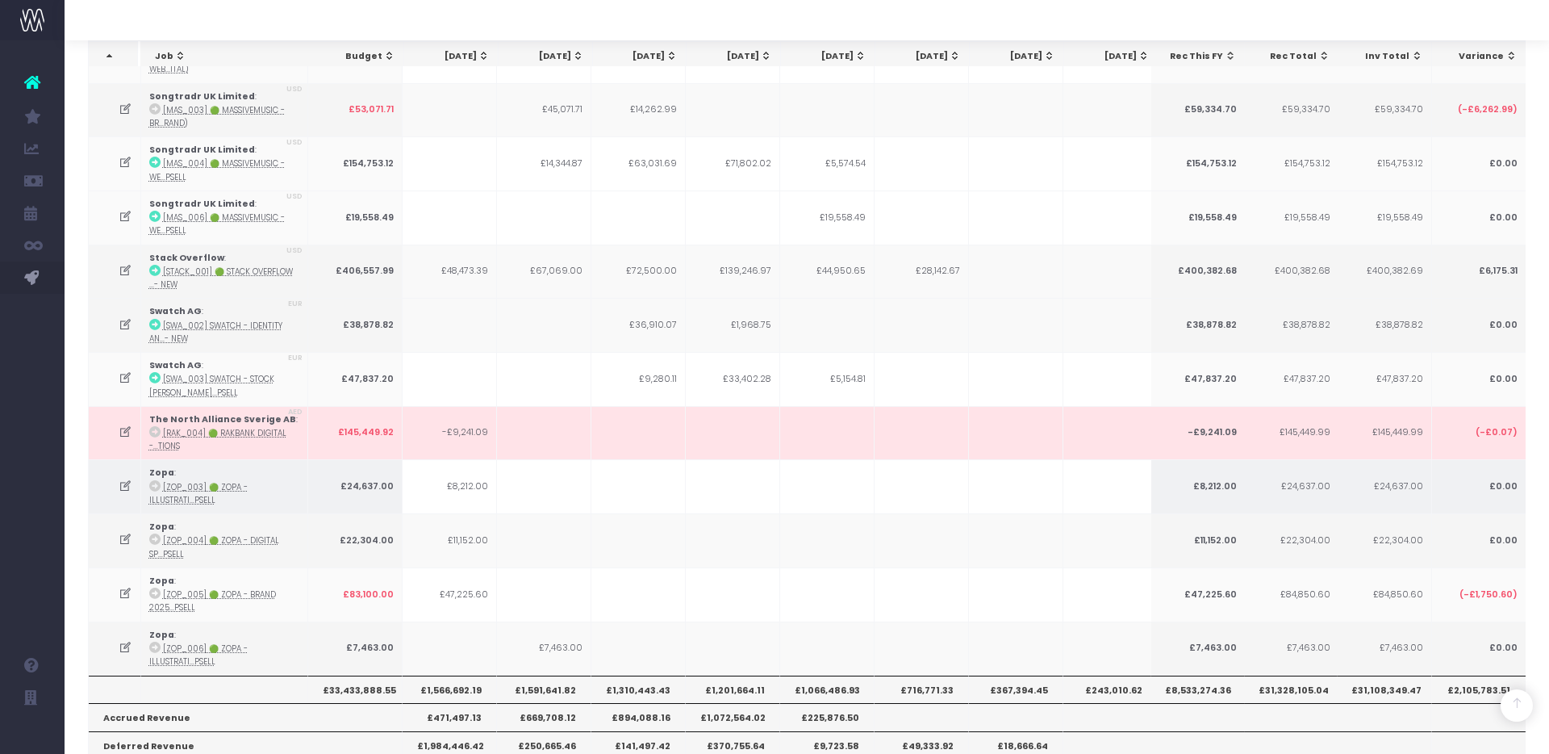
scroll to position [3744, 0]
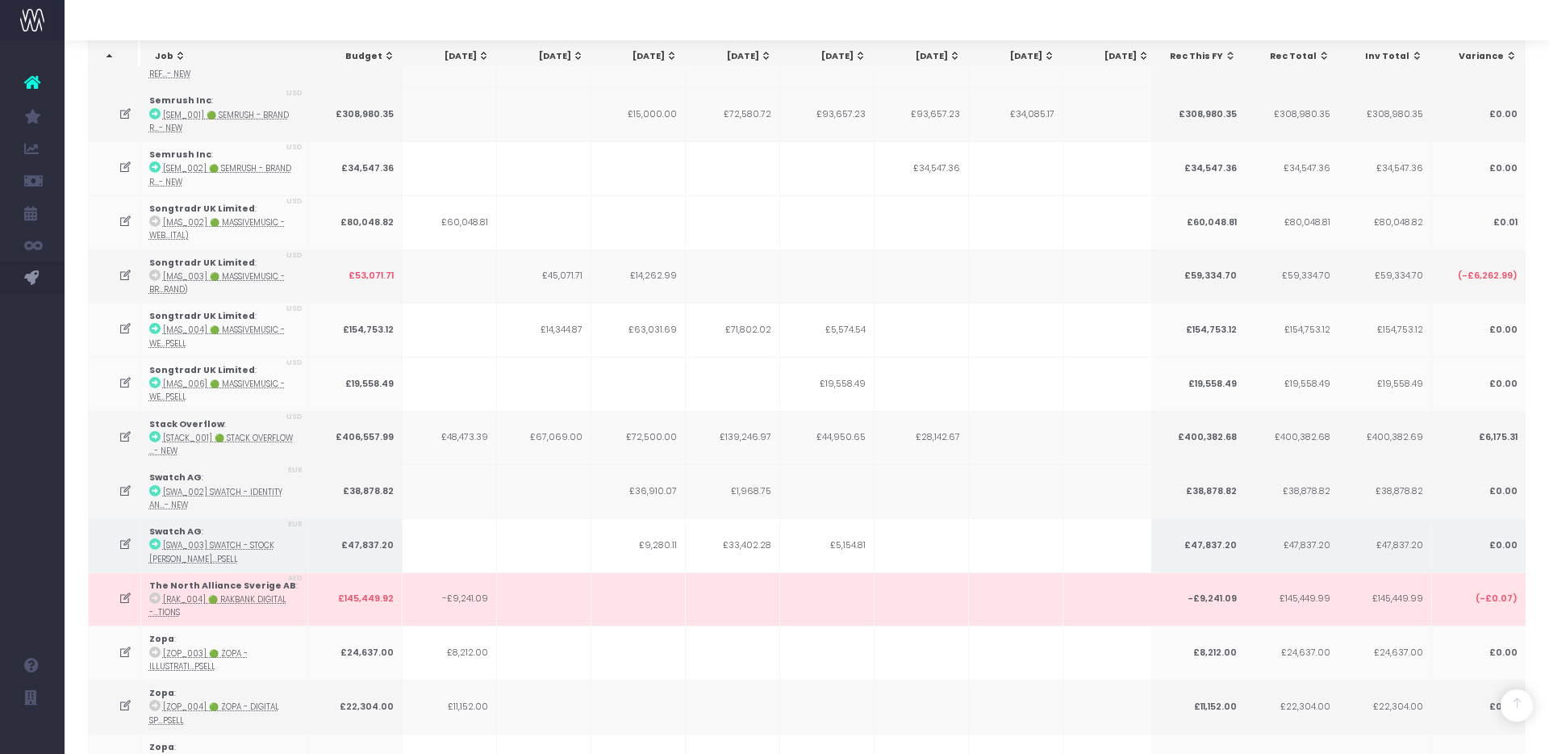
click at [127, 537] on icon at bounding box center [126, 544] width 14 height 14
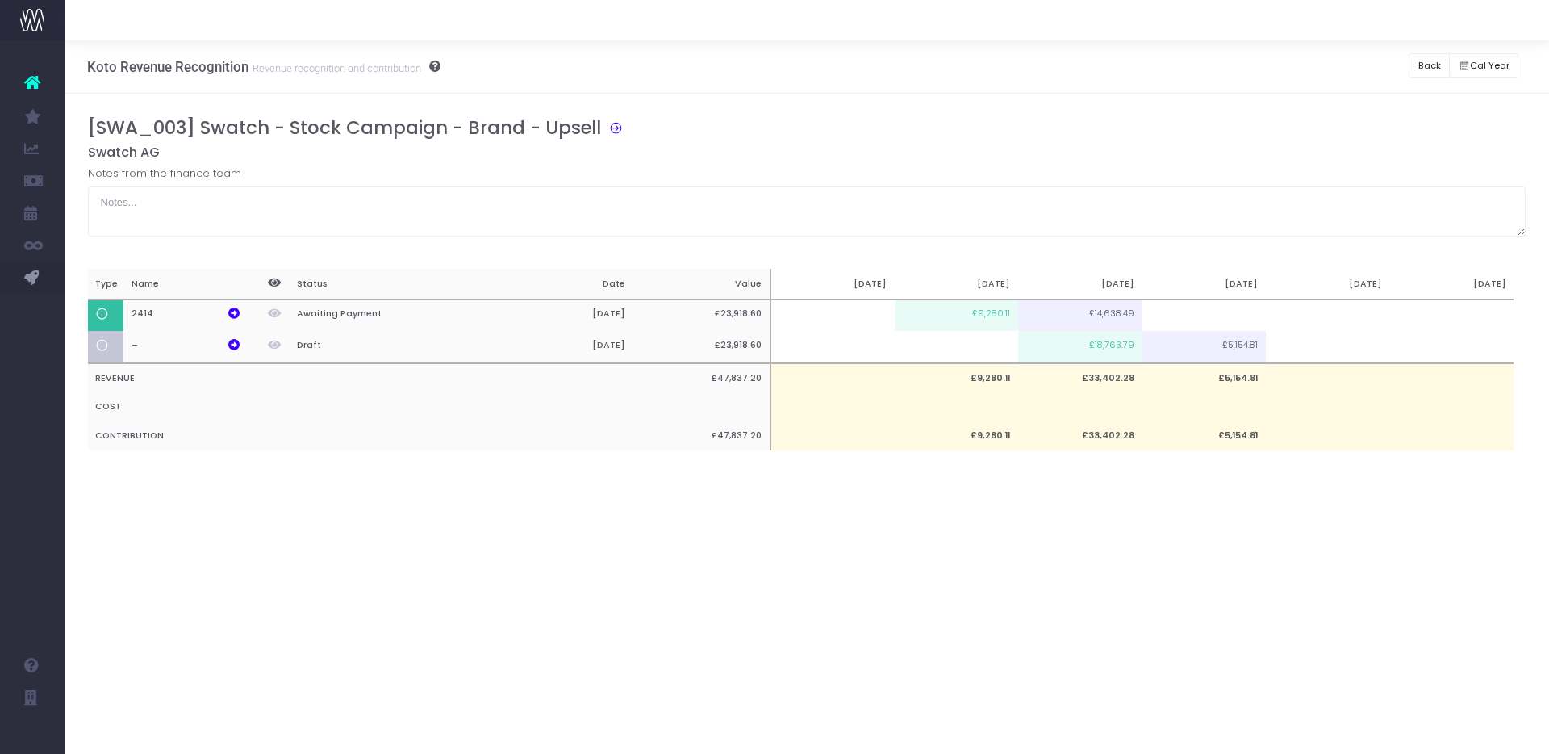
scroll to position [0, 0]
click at [1432, 69] on button "Back" at bounding box center [1429, 65] width 41 height 25
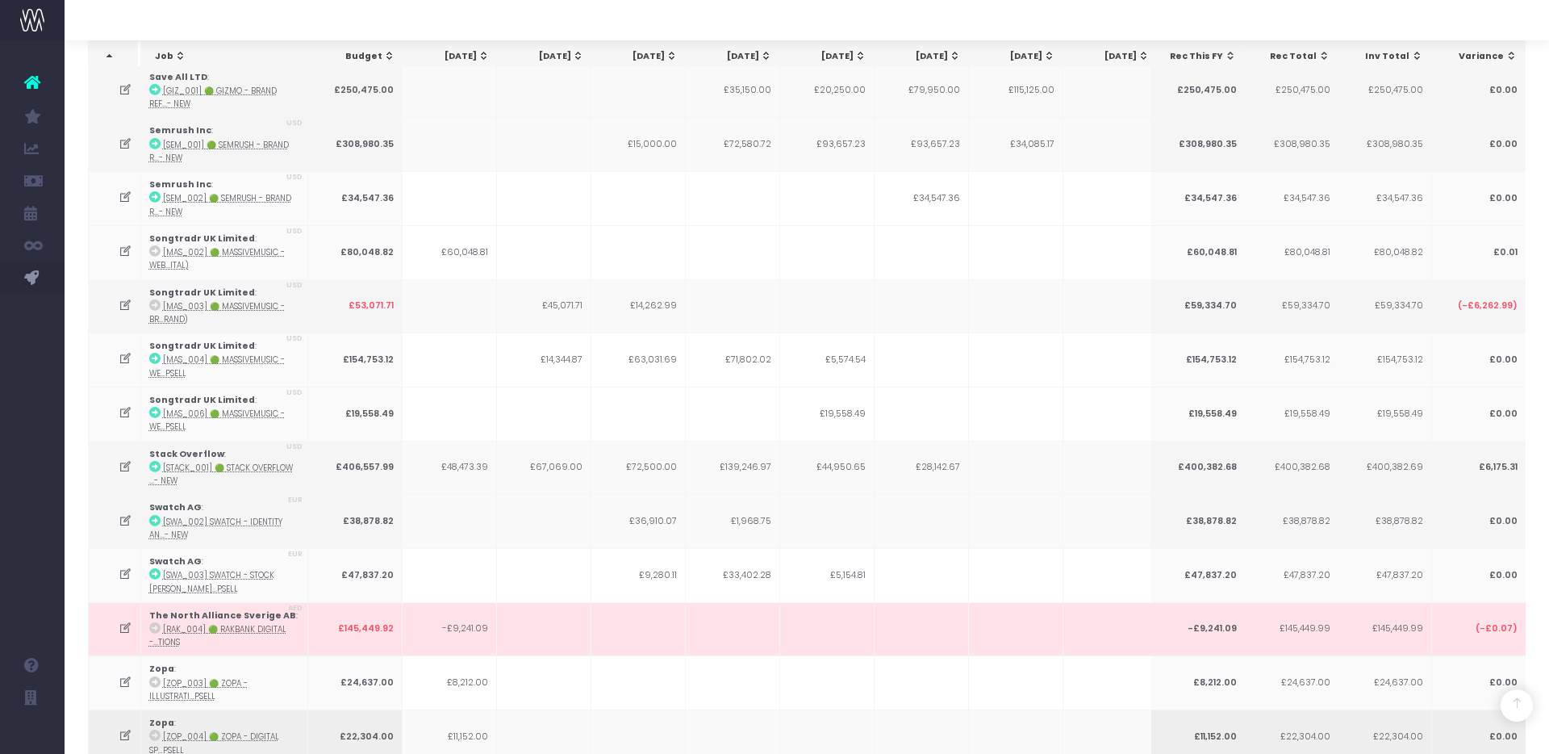
scroll to position [3910, 0]
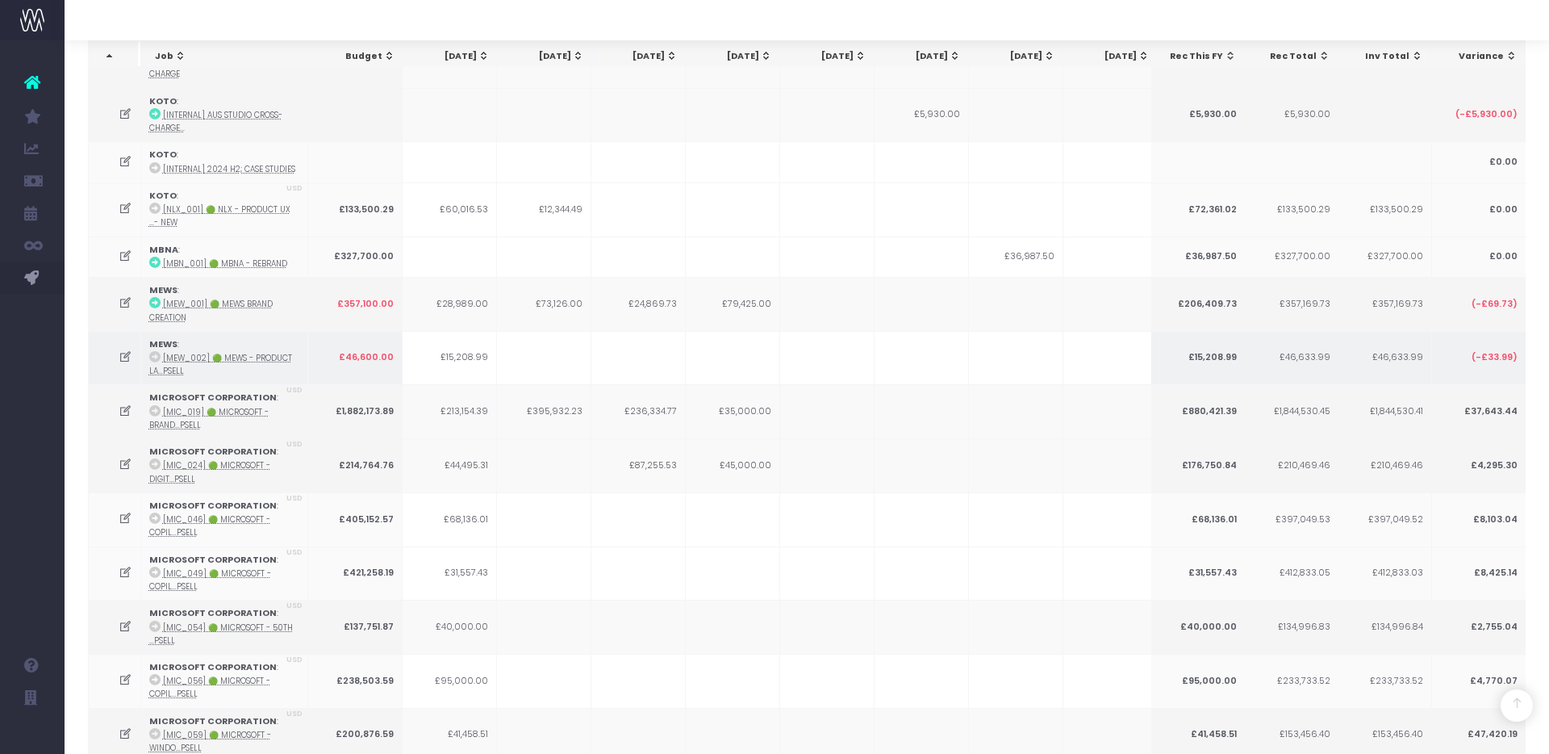
scroll to position [1398, 0]
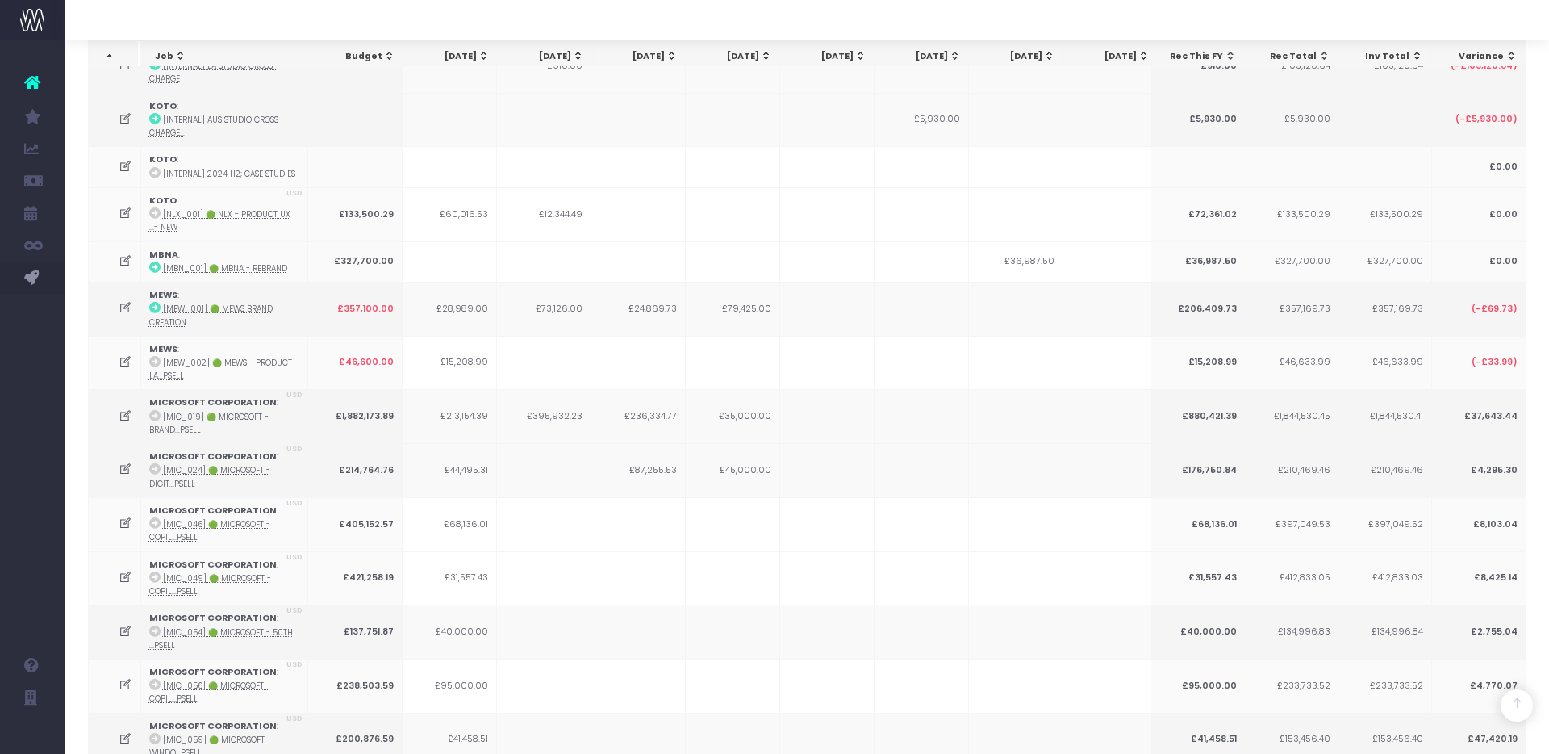
click at [125, 301] on icon at bounding box center [126, 308] width 14 height 14
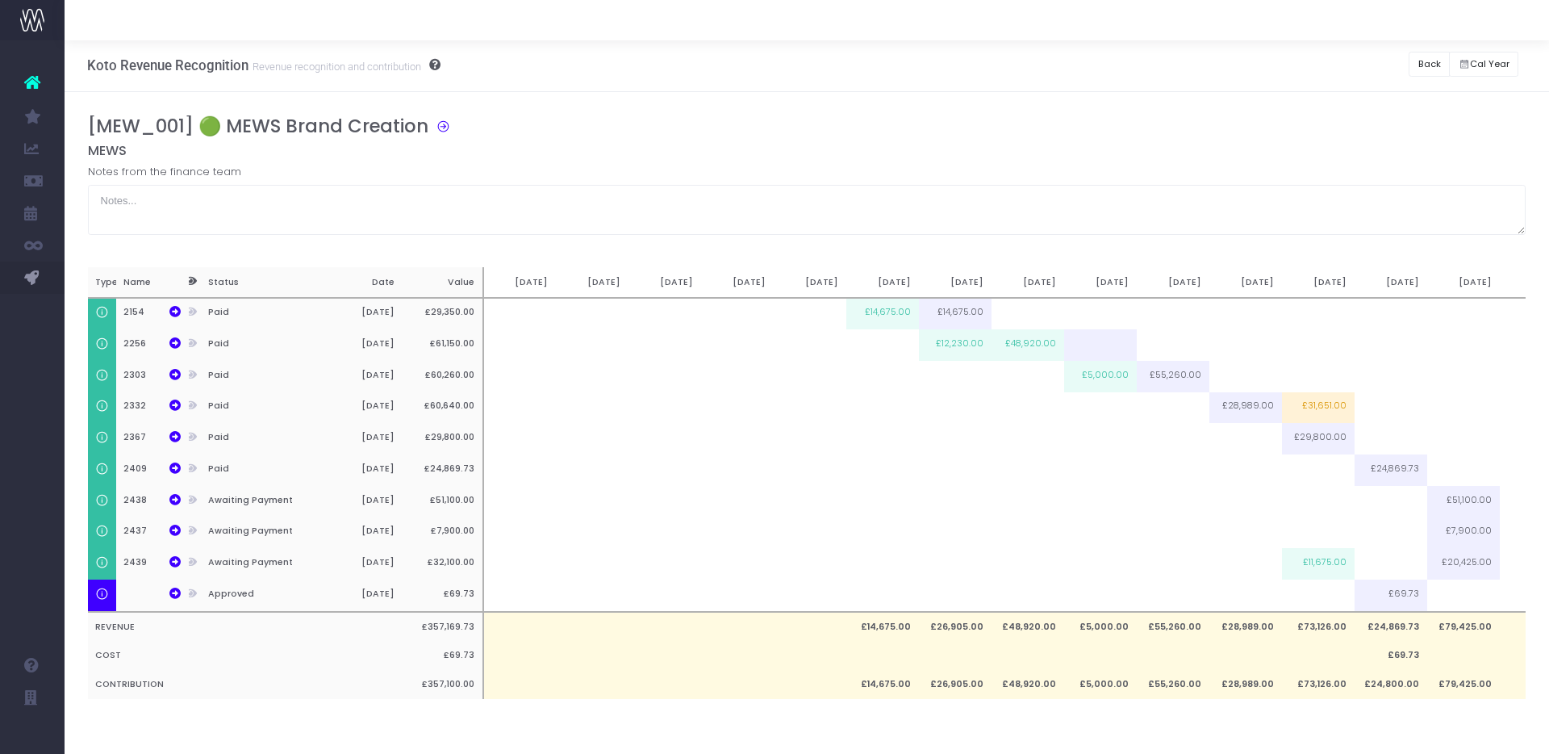
scroll to position [0, 0]
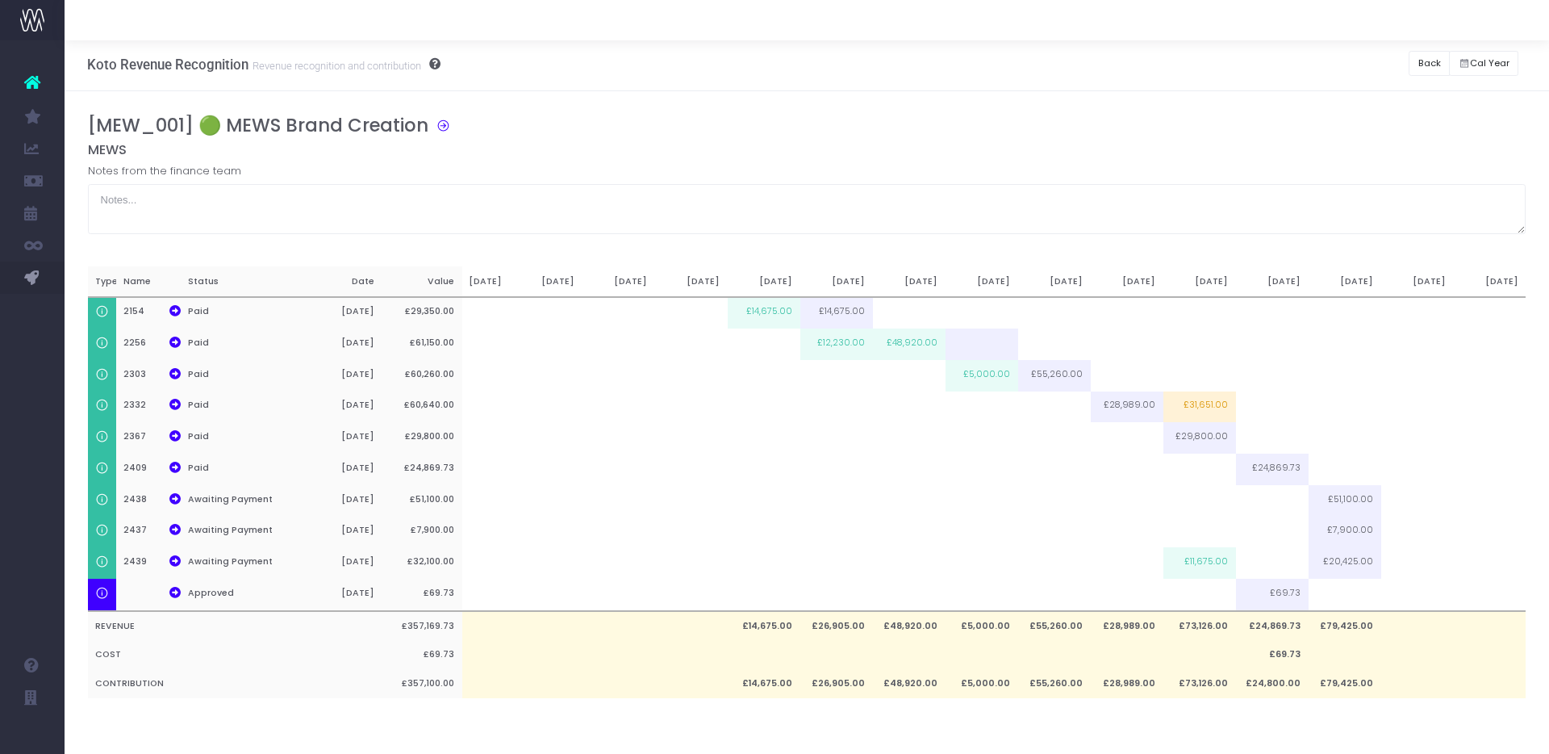
click at [1085, 133] on div "[MEW_001] 🟢 MEWS Brand Creation" at bounding box center [813, 128] width 1451 height 27
click at [1431, 61] on button "Back" at bounding box center [1429, 63] width 41 height 25
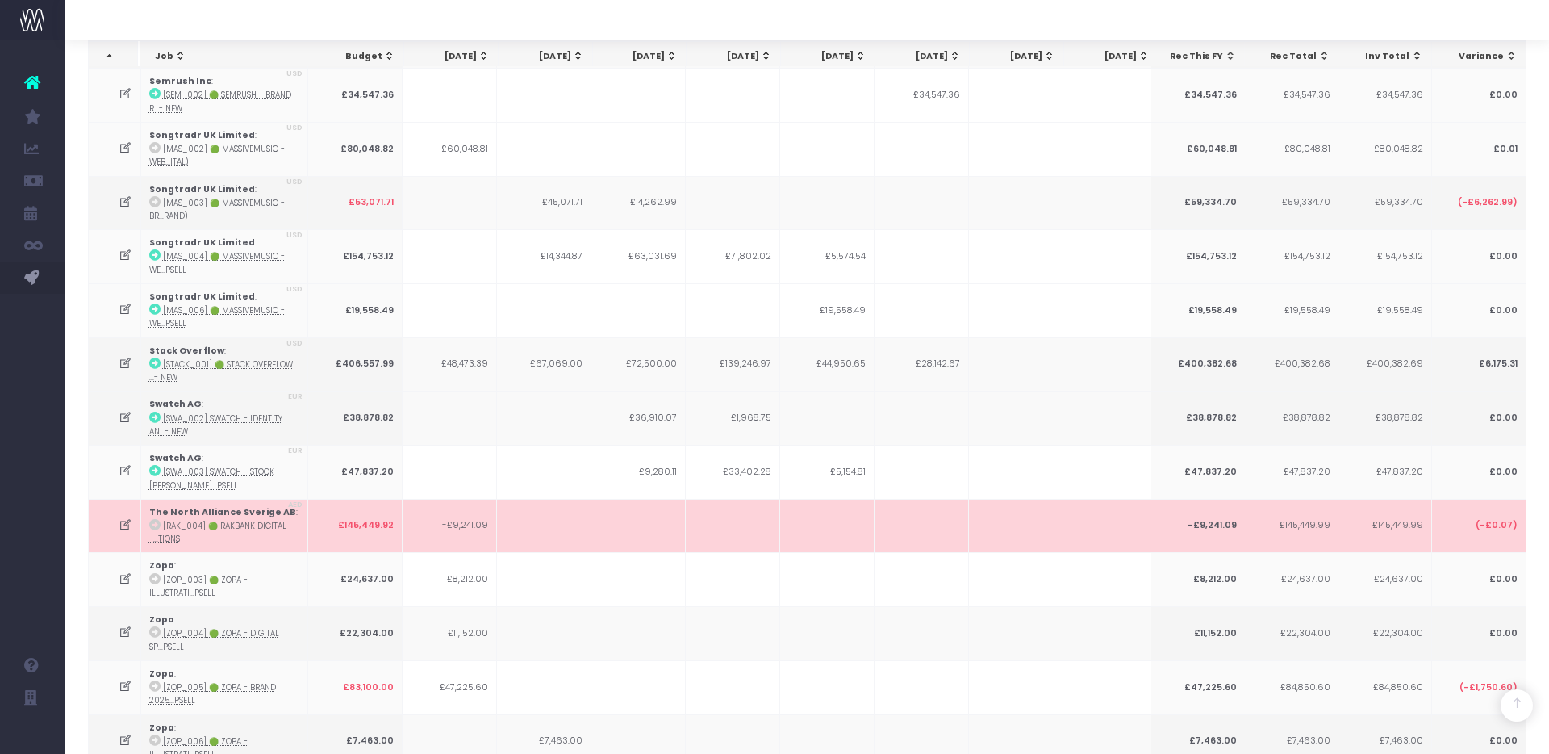
scroll to position [3816, 0]
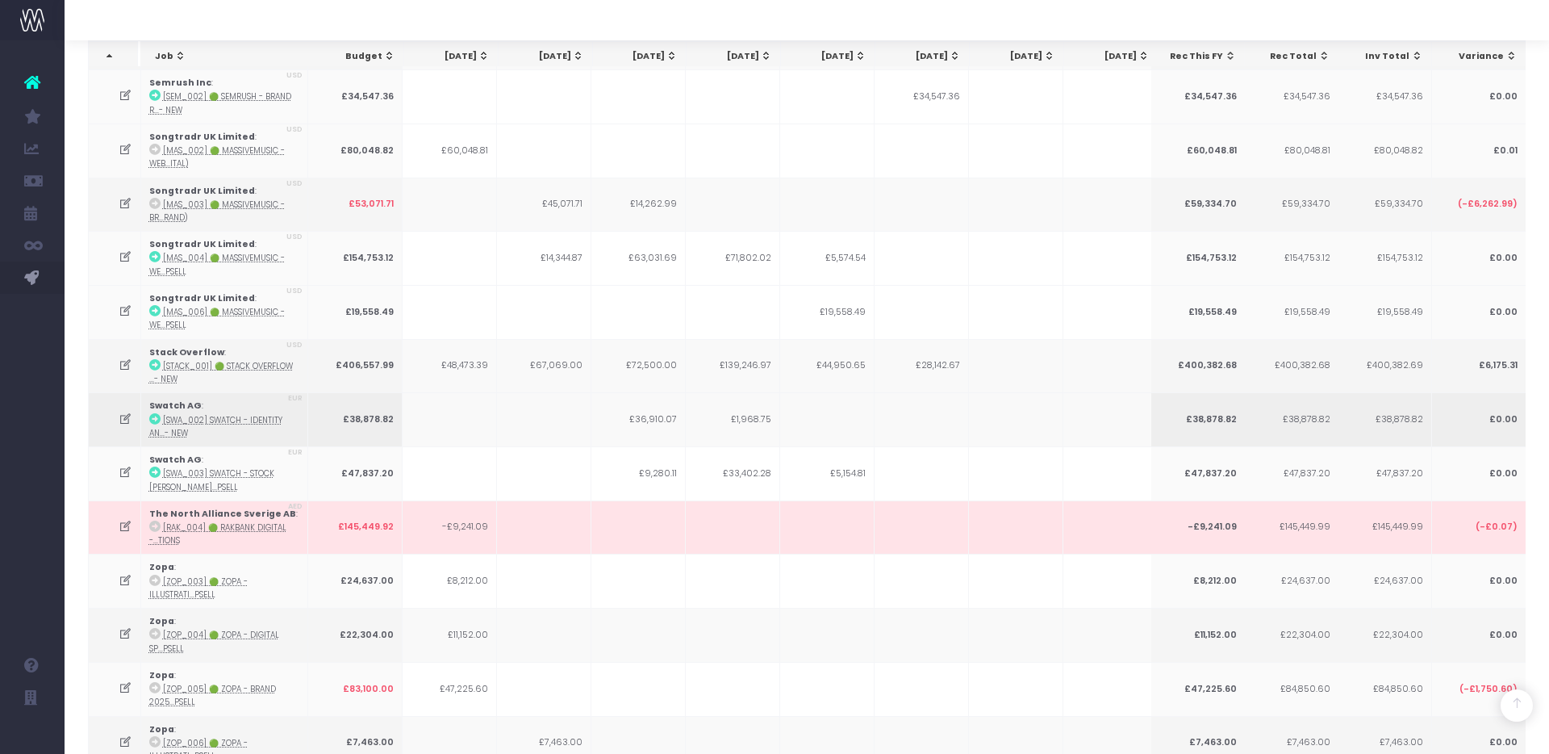
click at [125, 412] on icon at bounding box center [126, 419] width 14 height 14
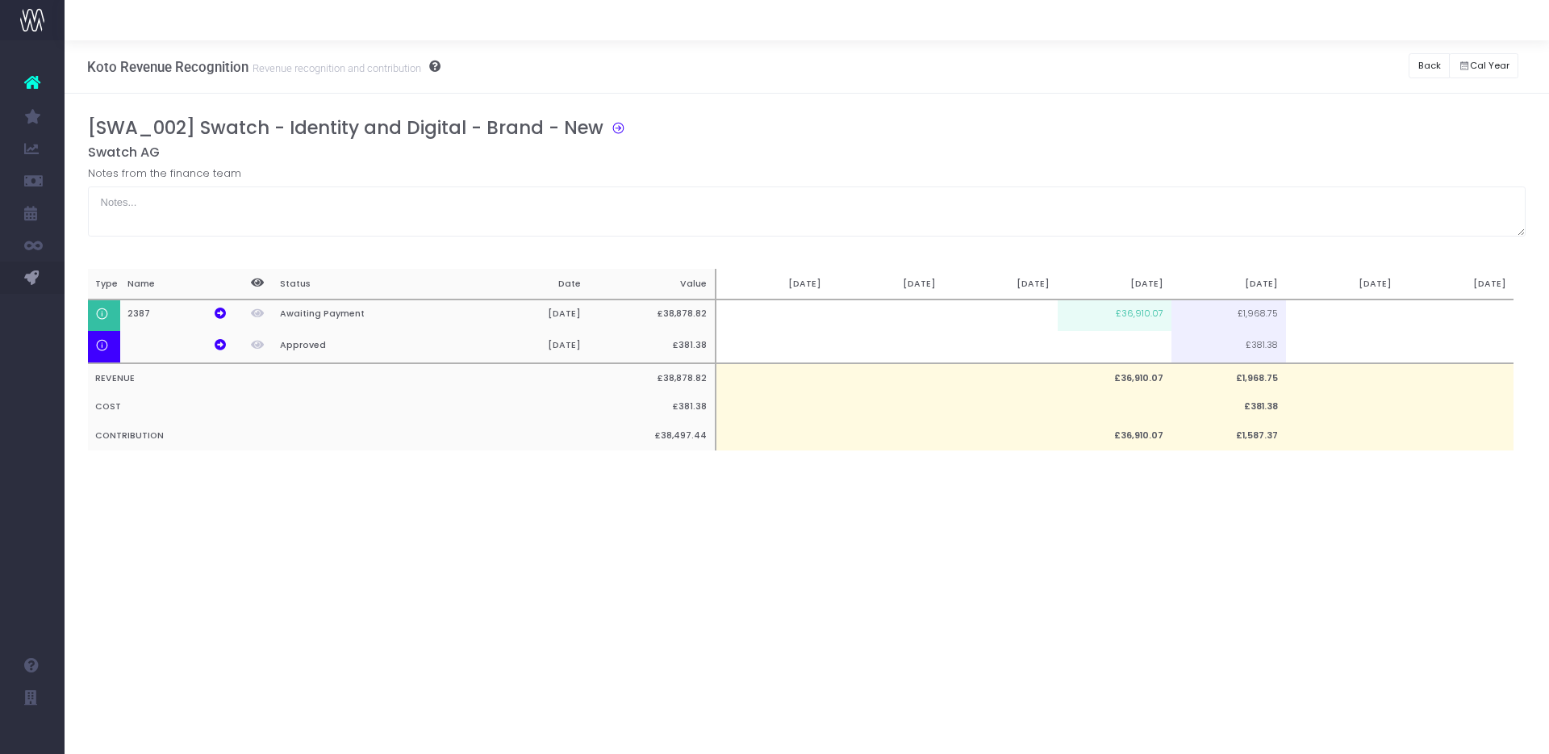
scroll to position [0, 12]
drag, startPoint x: 1305, startPoint y: 101, endPoint x: 1351, endPoint y: 98, distance: 46.1
click at [1318, 99] on div "[SWA_002] Swatch - Identity and Digital - Brand - New Swatch AG Notes from the …" at bounding box center [807, 300] width 1485 height 412
click at [1424, 65] on button "Back" at bounding box center [1429, 65] width 41 height 25
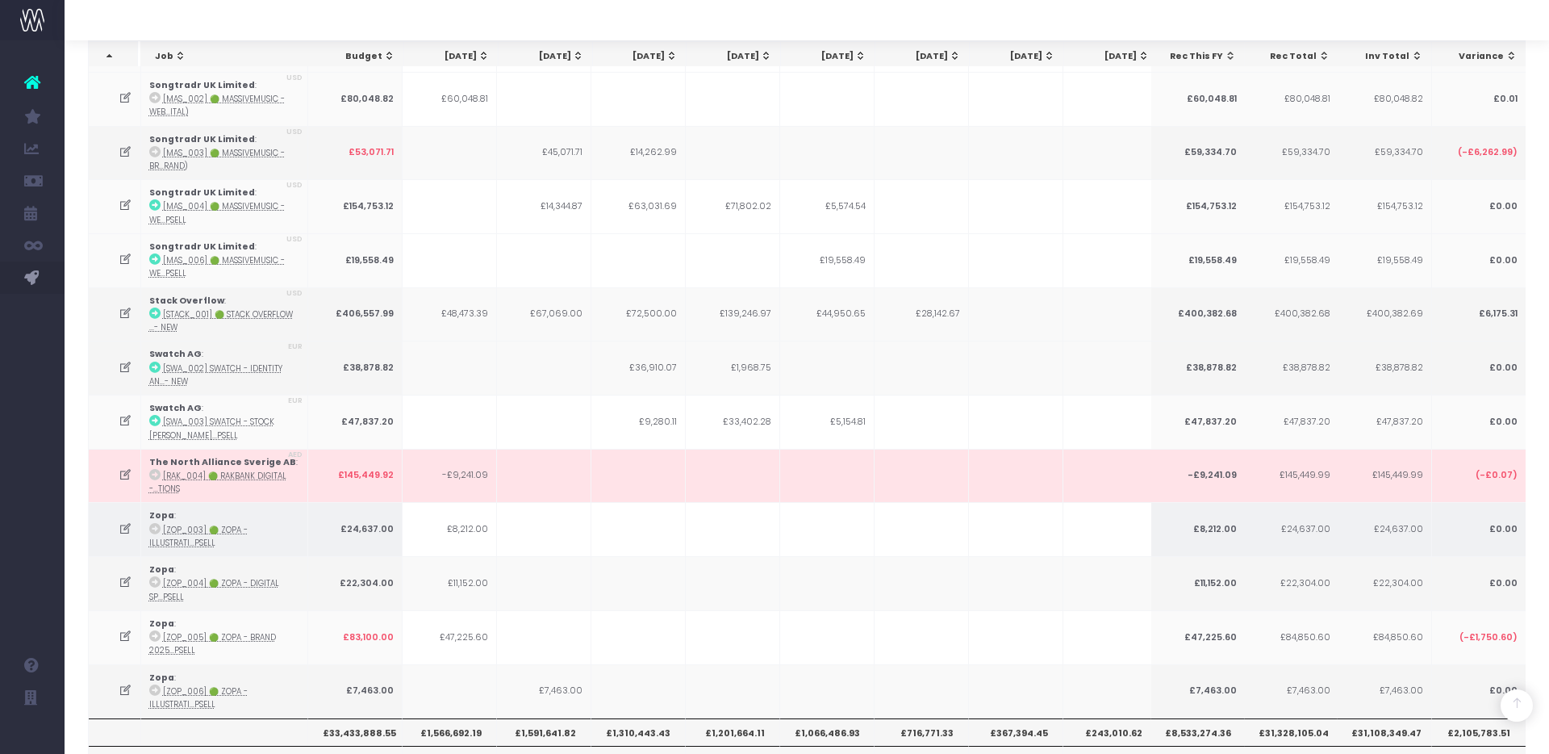
scroll to position [3857, 0]
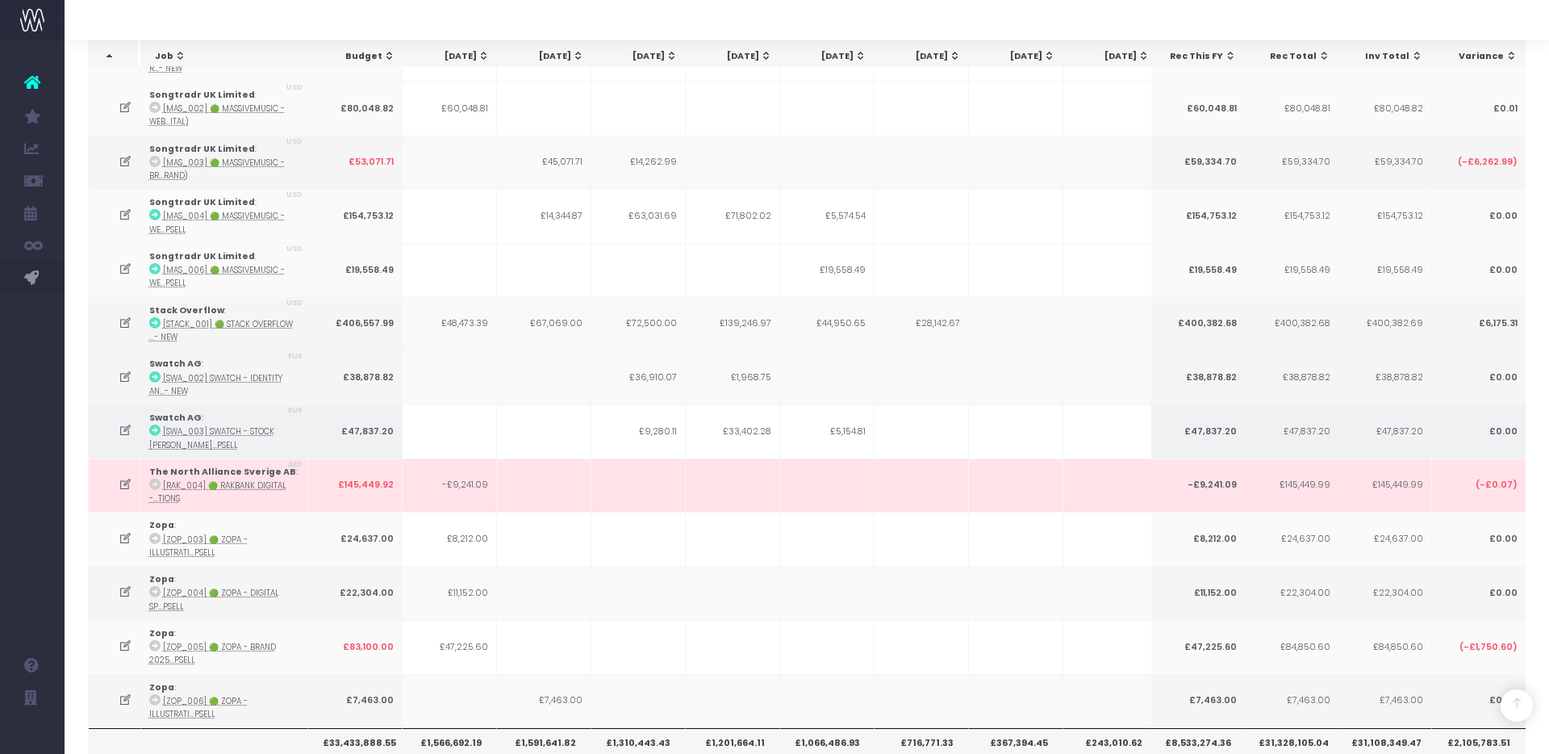
click at [123, 424] on icon at bounding box center [126, 431] width 14 height 14
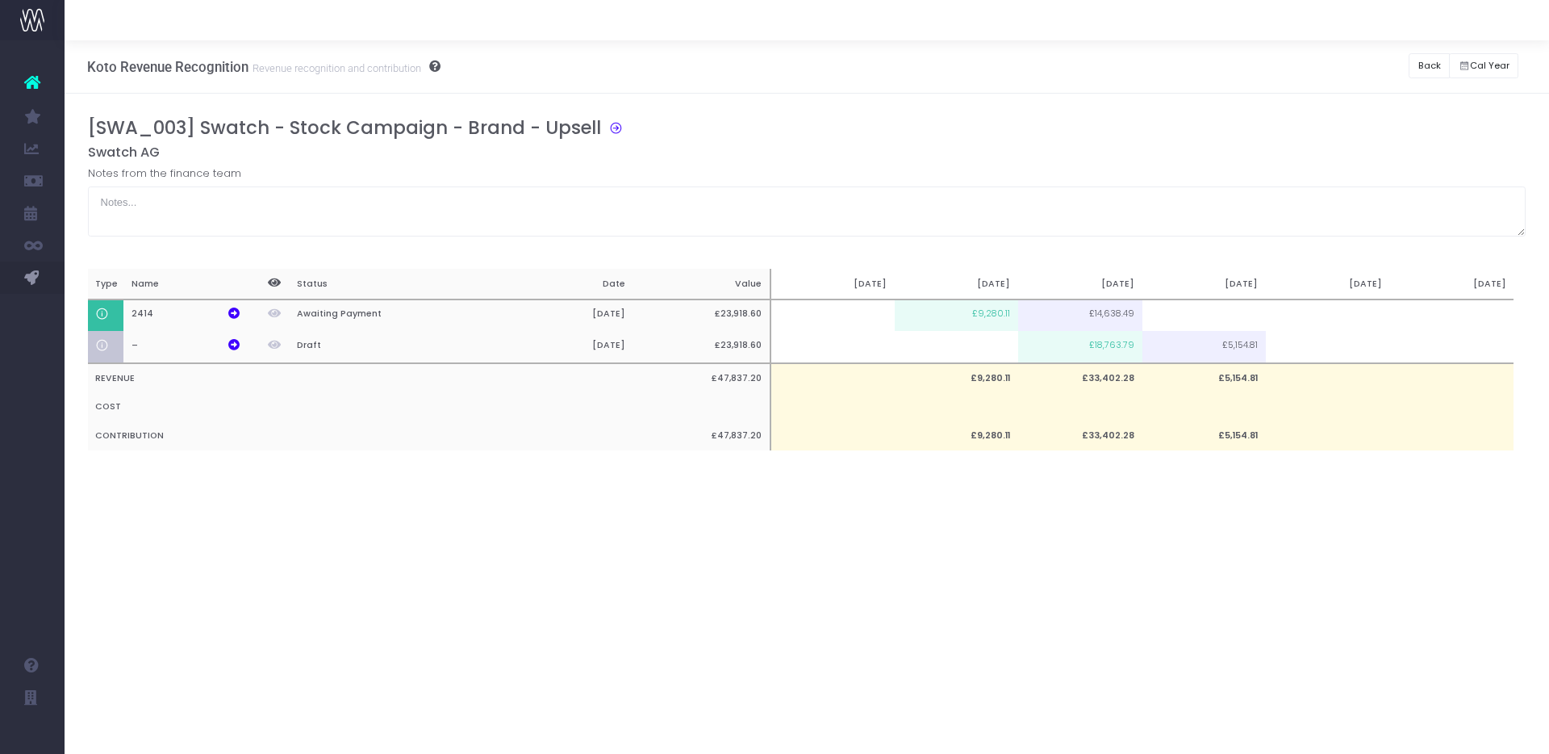
scroll to position [0, 0]
click at [1426, 56] on button "Back" at bounding box center [1429, 65] width 41 height 25
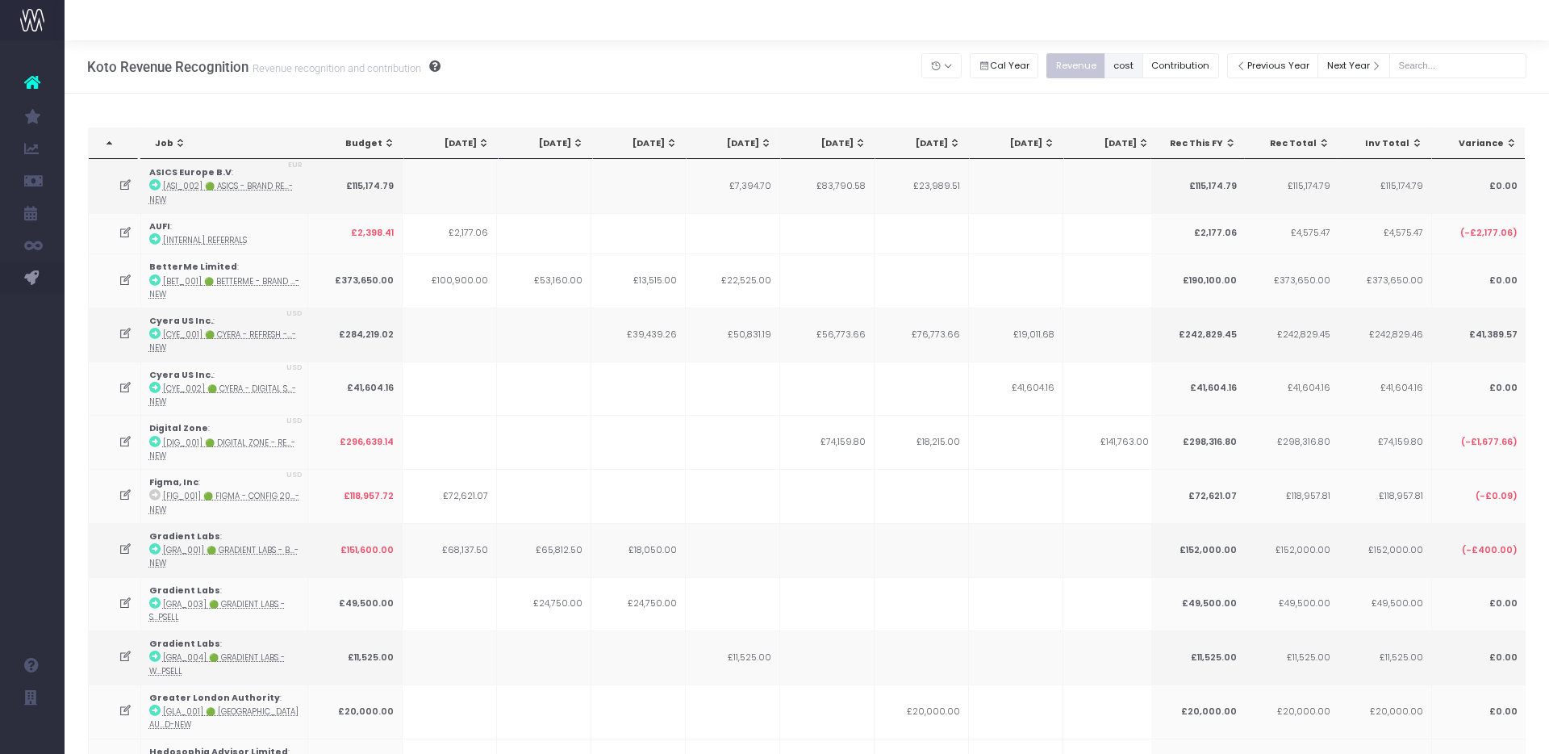
click at [1144, 61] on button "cost" at bounding box center [1124, 65] width 39 height 25
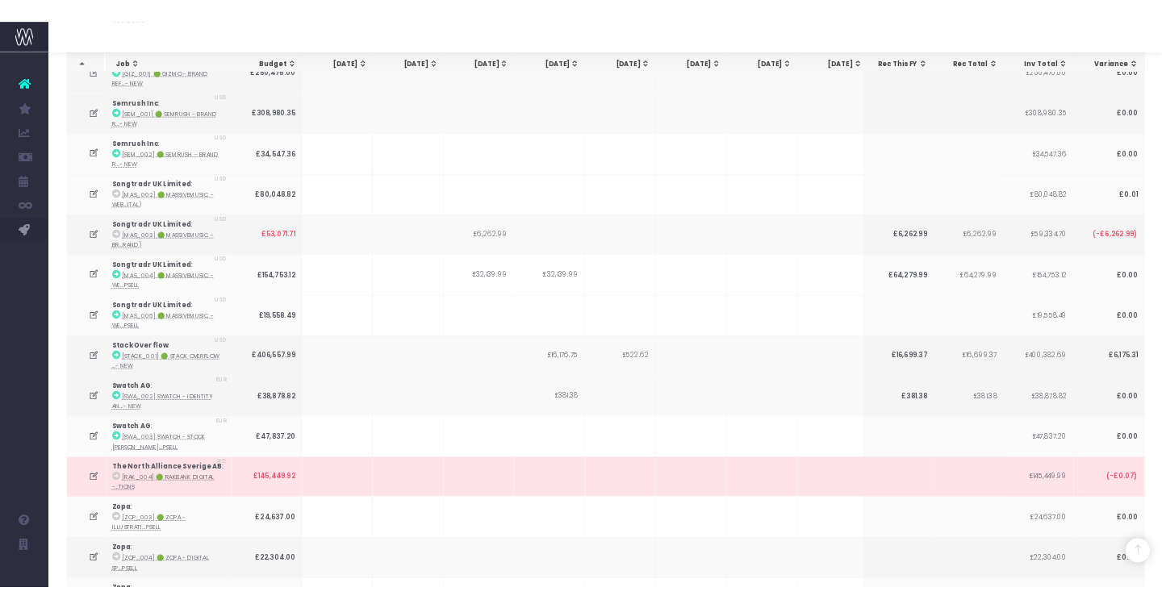
scroll to position [3910, 0]
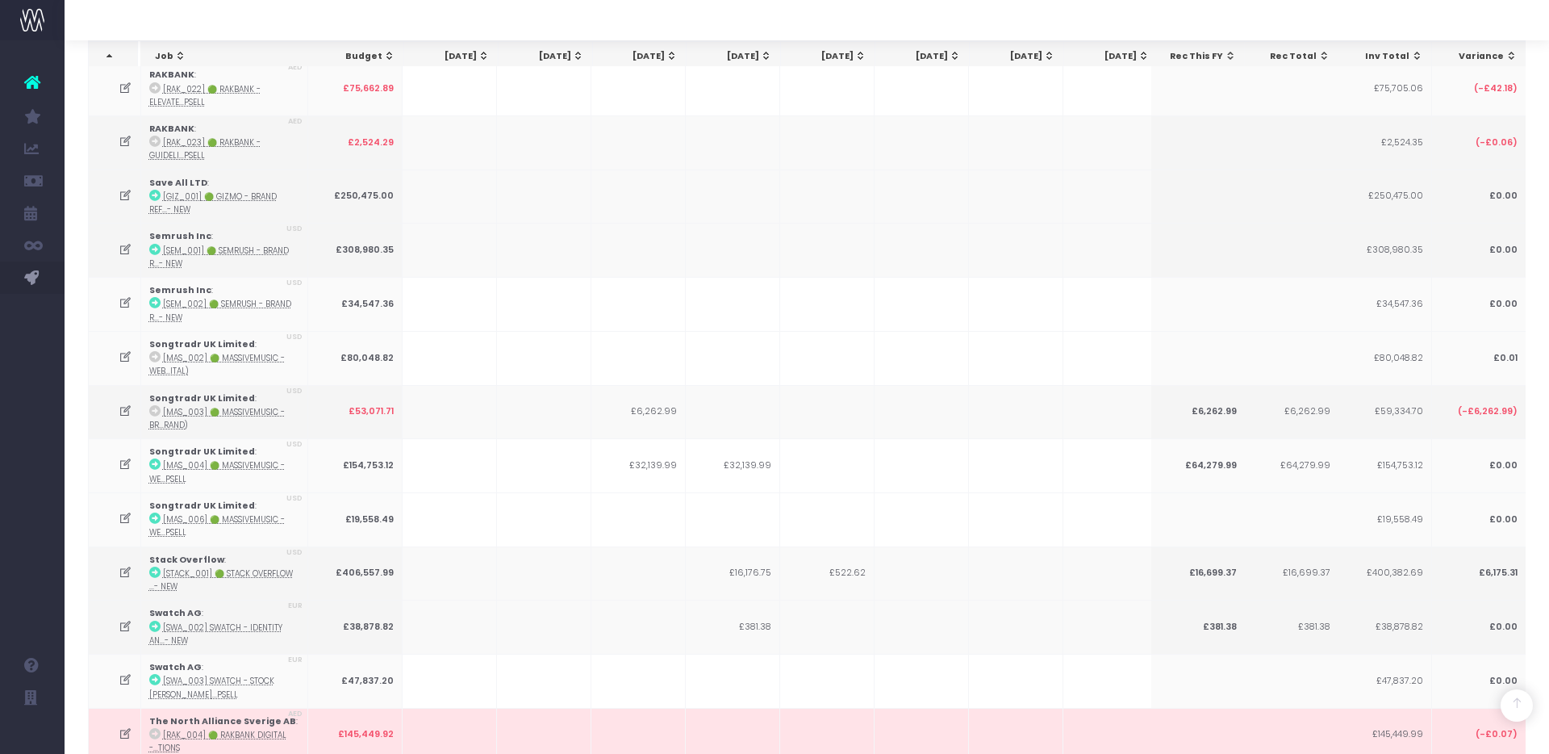
scroll to position [3610, 0]
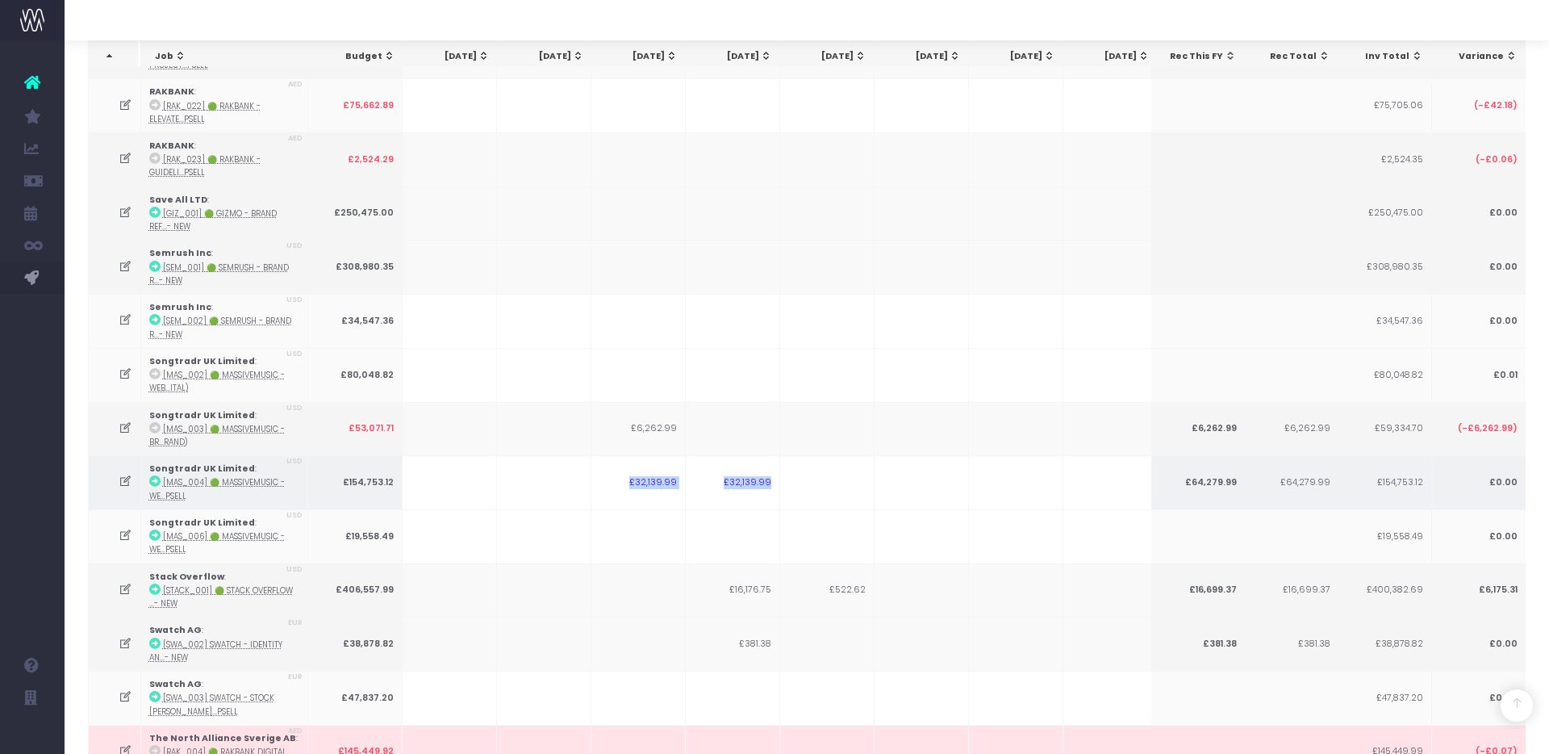
drag, startPoint x: 624, startPoint y: 369, endPoint x: 776, endPoint y: 389, distance: 153.1
click at [776, 455] on tr "Songtradr UK Limited : [MAS_004] 🟢 MassiveMusic - We...psell USD £154,753.12 £3…" at bounding box center [1001, 482] width 1825 height 54
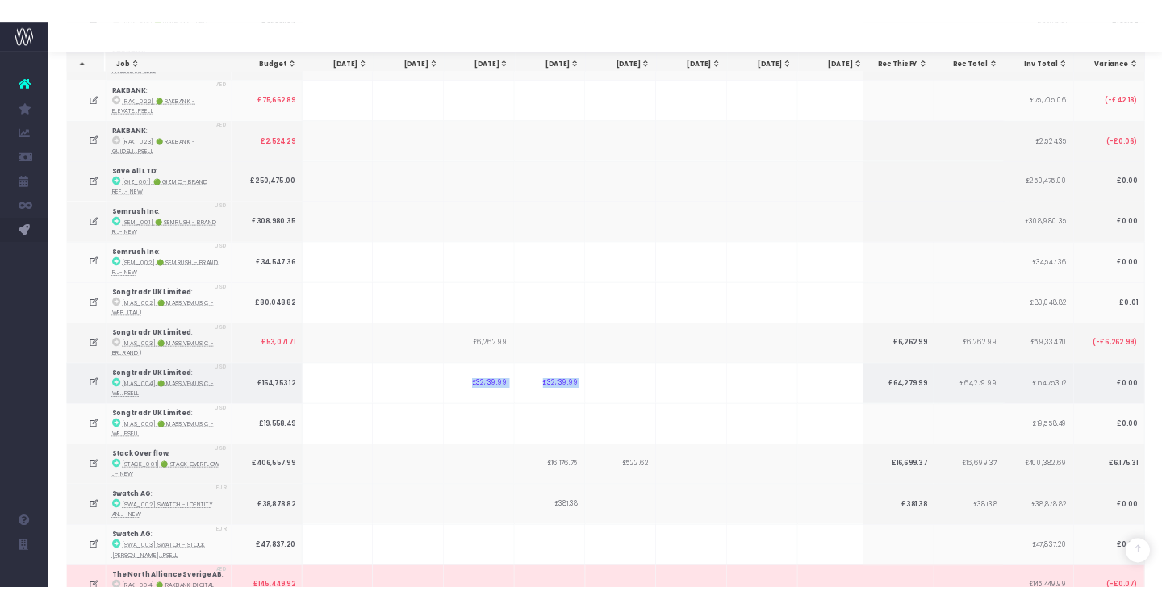
scroll to position [3599, 0]
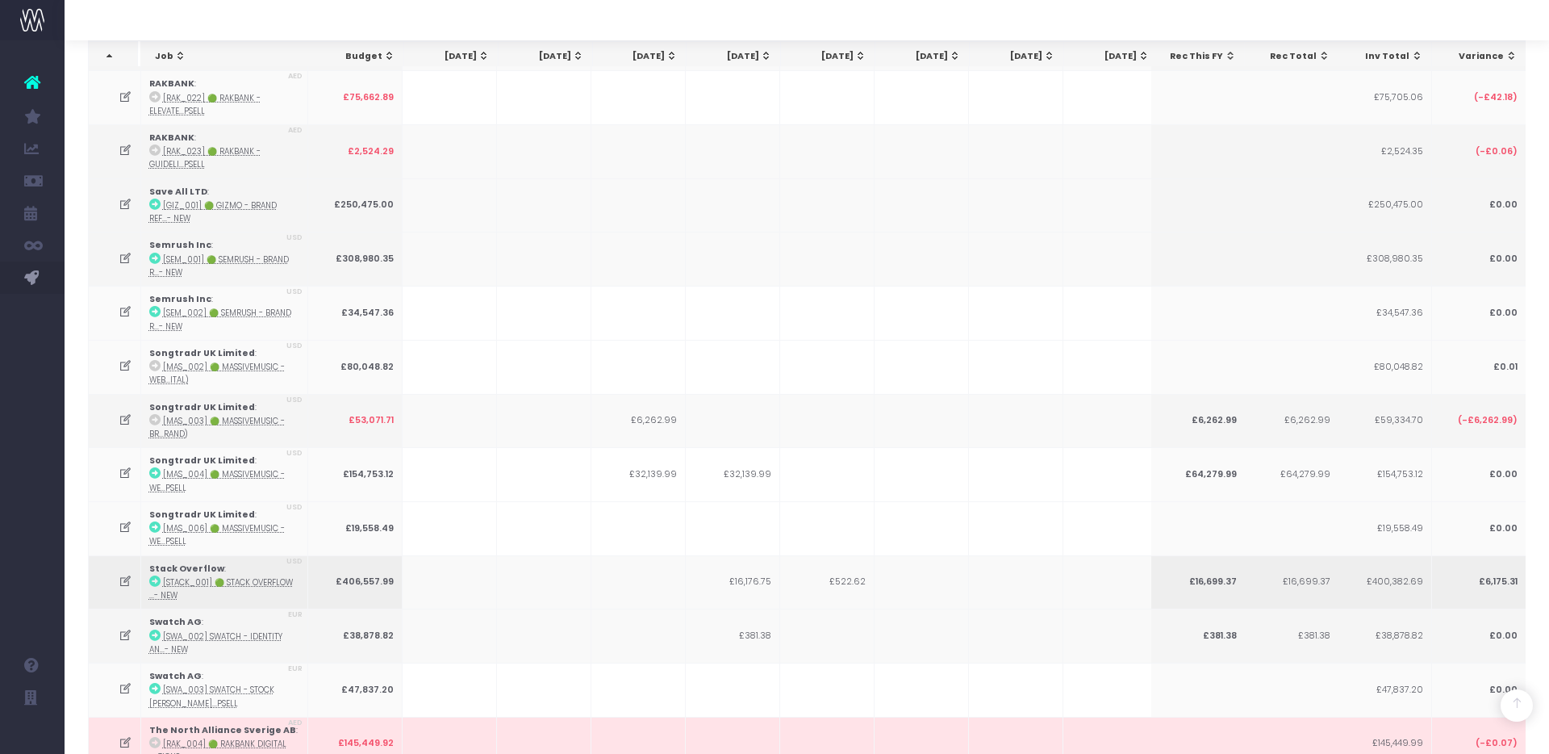
click at [689, 555] on td "£16,176.75" at bounding box center [733, 582] width 94 height 54
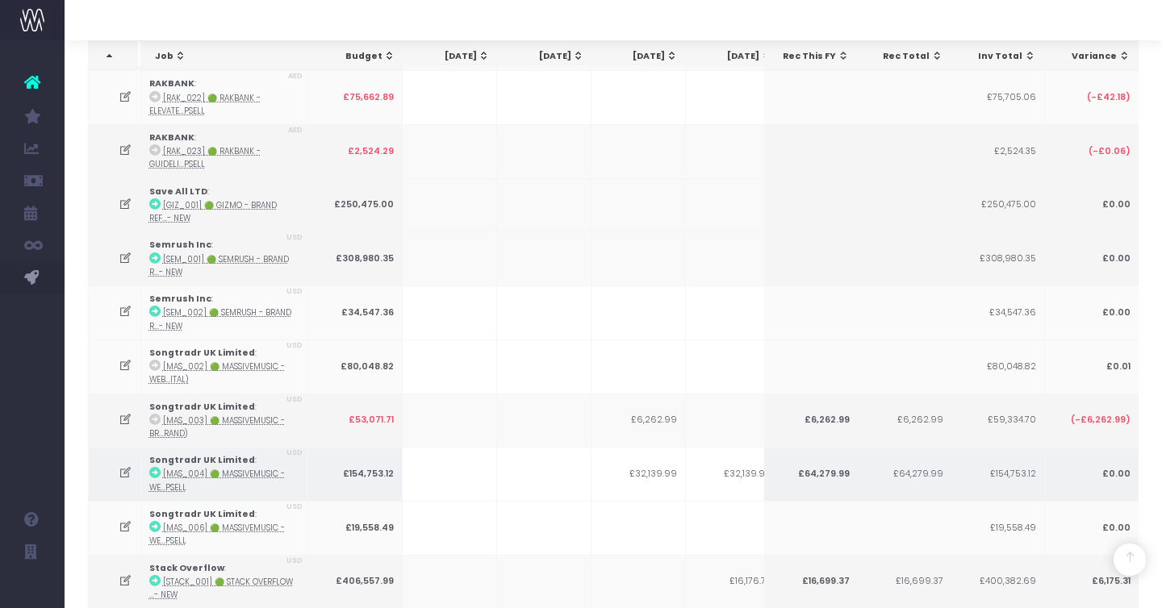
click at [618, 394] on td "£6,262.99" at bounding box center [639, 421] width 94 height 54
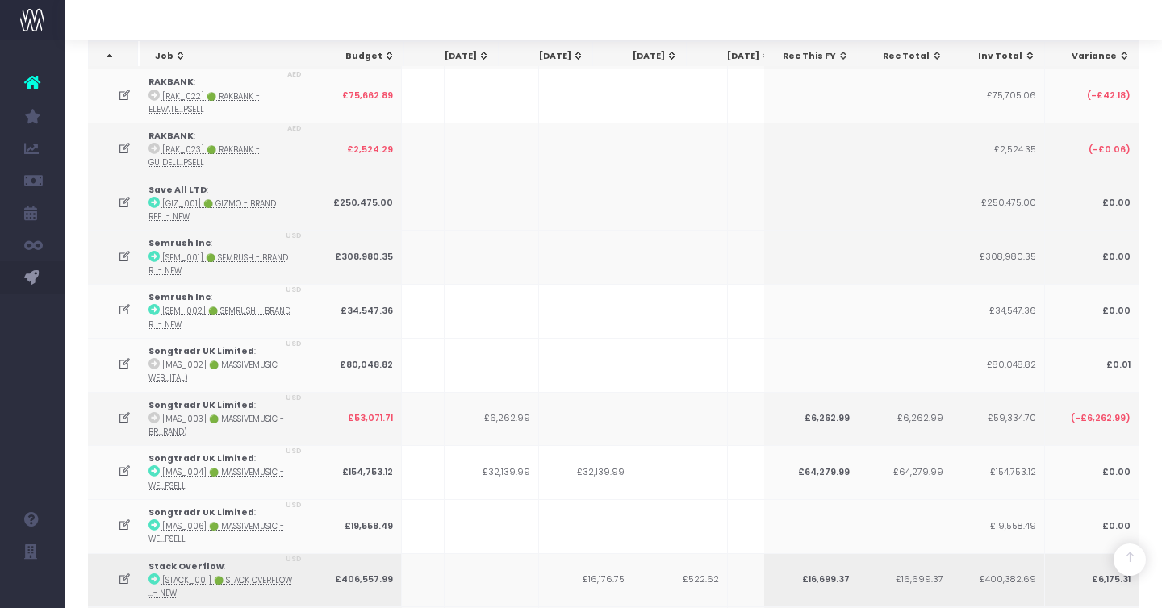
scroll to position [0, 147]
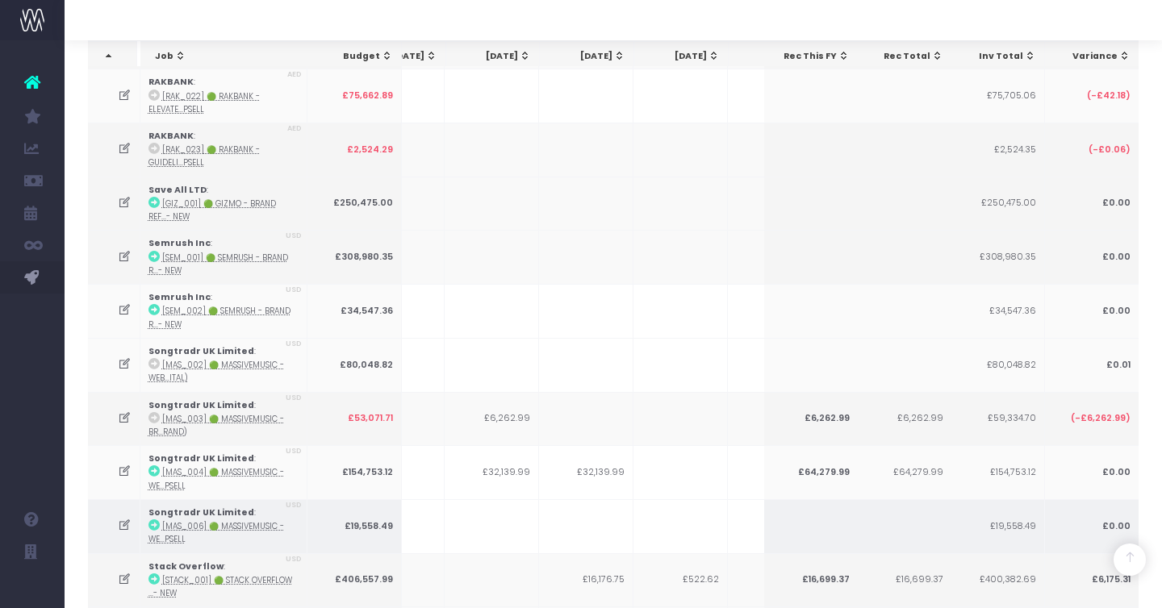
click at [567, 500] on td at bounding box center [586, 527] width 94 height 54
